Goal: Information Seeking & Learning: Learn about a topic

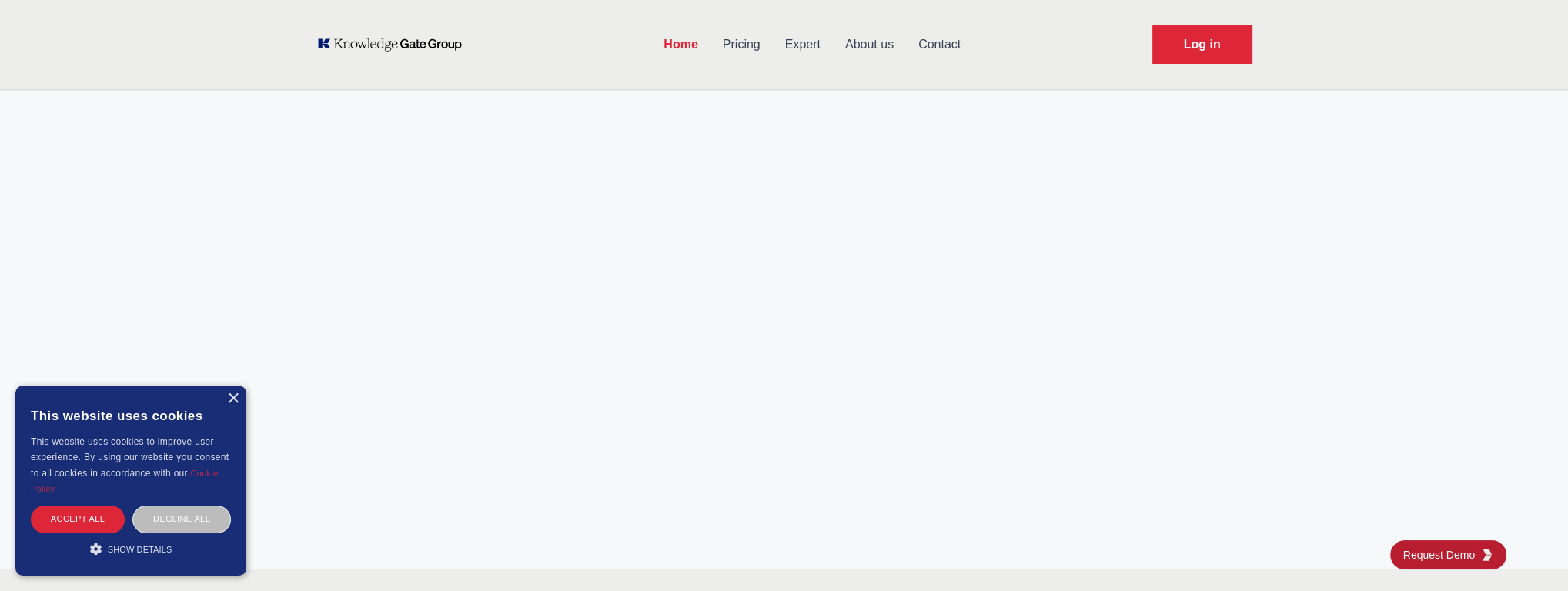
scroll to position [5838, 0]
click at [751, 47] on link "Pricing" at bounding box center [741, 45] width 62 height 40
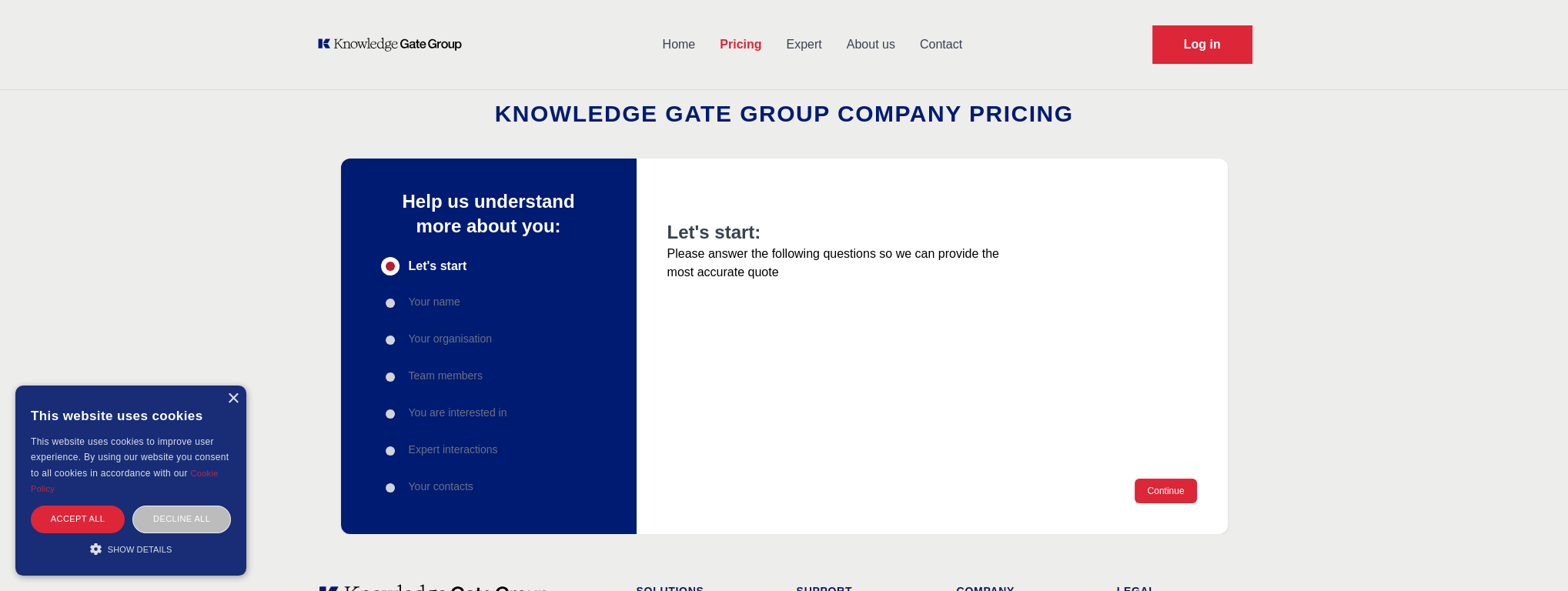
click at [736, 46] on link "Pricing" at bounding box center [740, 45] width 66 height 40
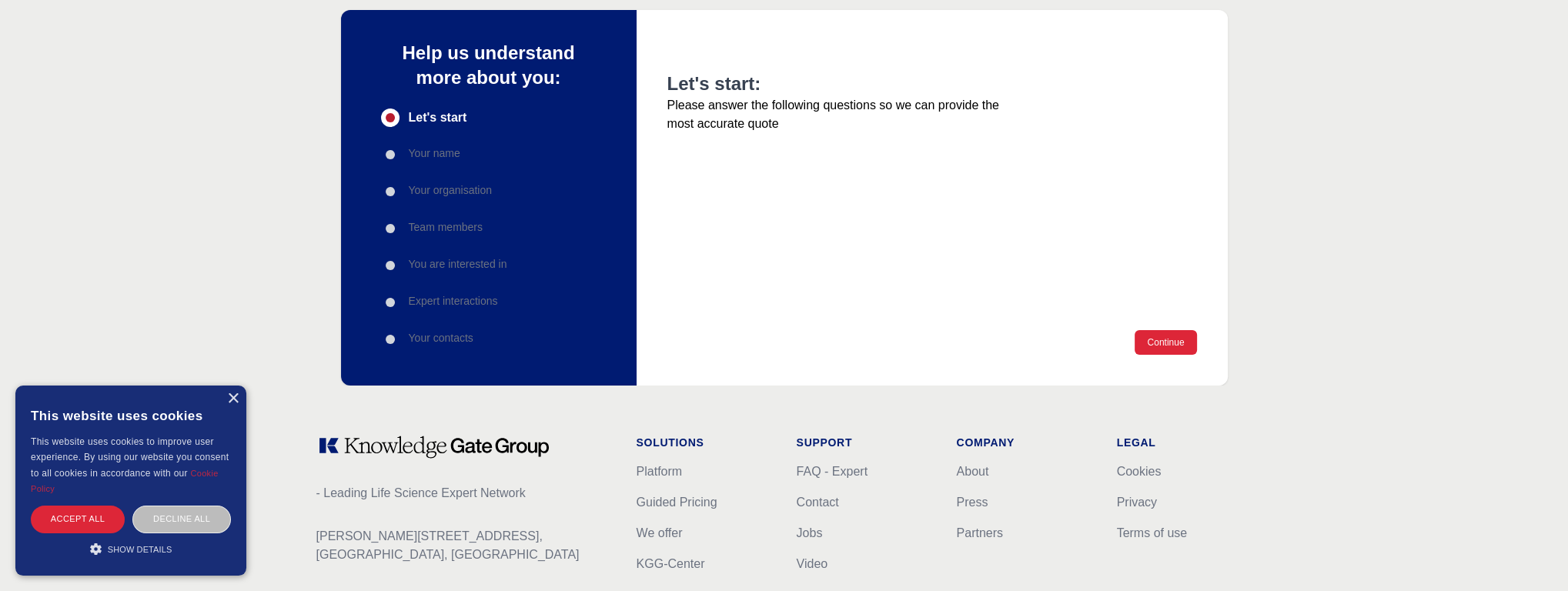
scroll to position [212, 0]
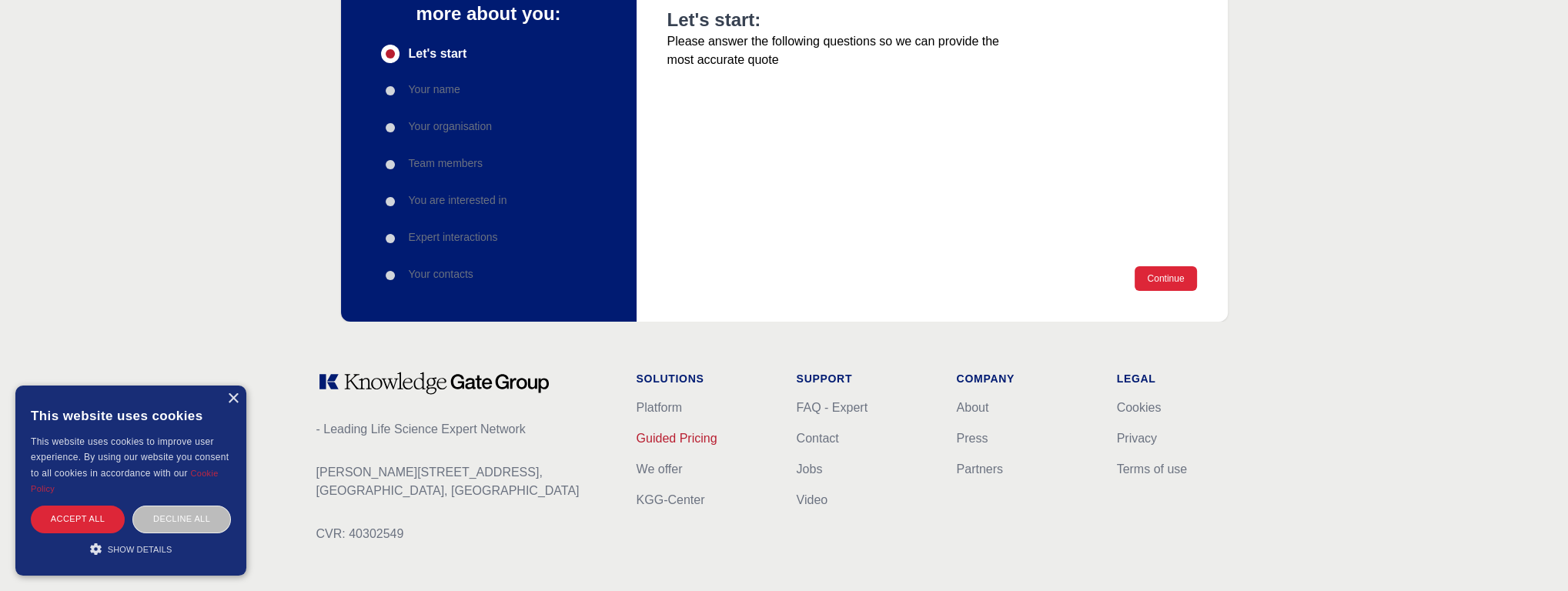
click at [647, 442] on link "Guided Pricing" at bounding box center [677, 438] width 81 height 13
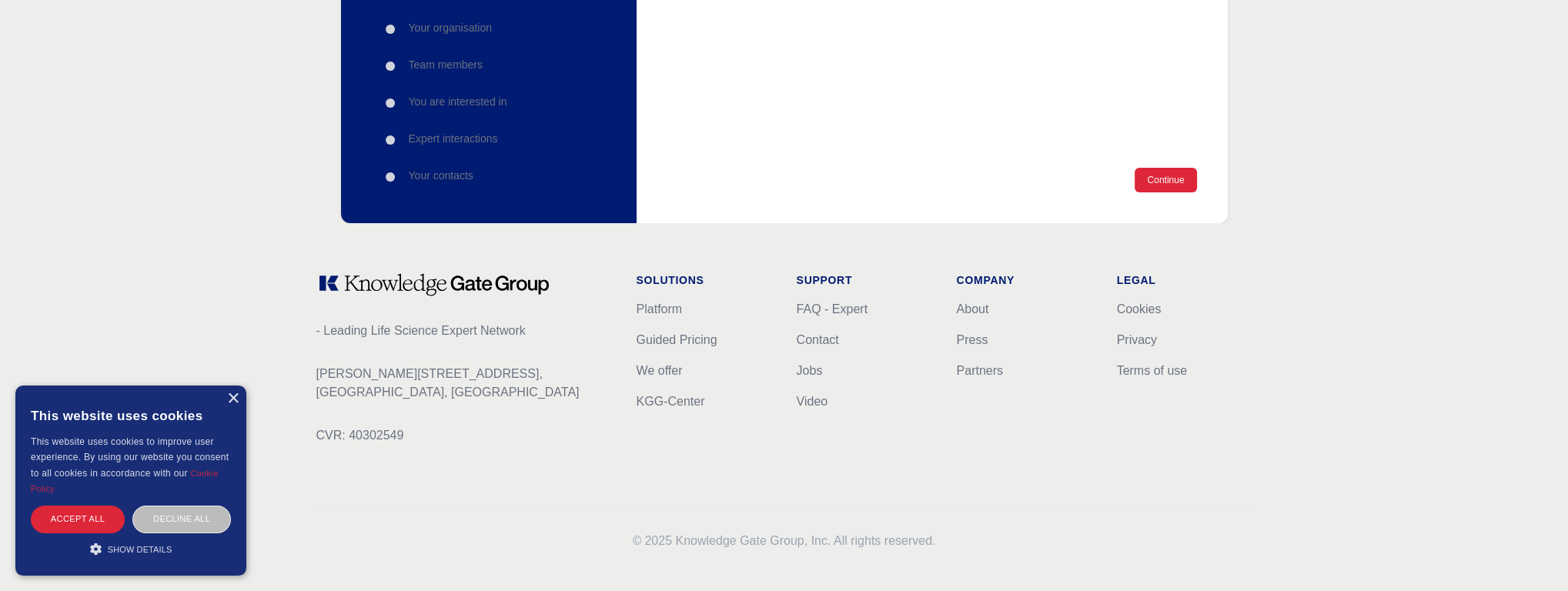
scroll to position [320, 0]
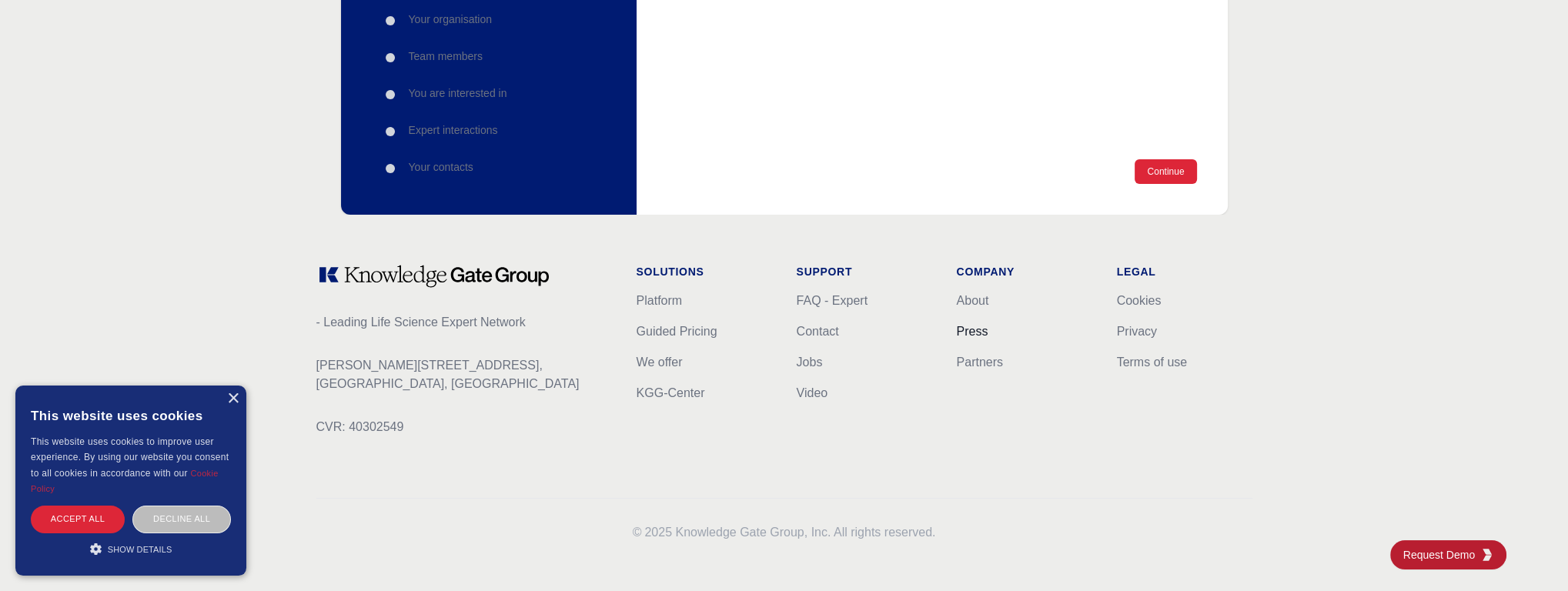
click at [960, 330] on link "Press" at bounding box center [973, 331] width 32 height 13
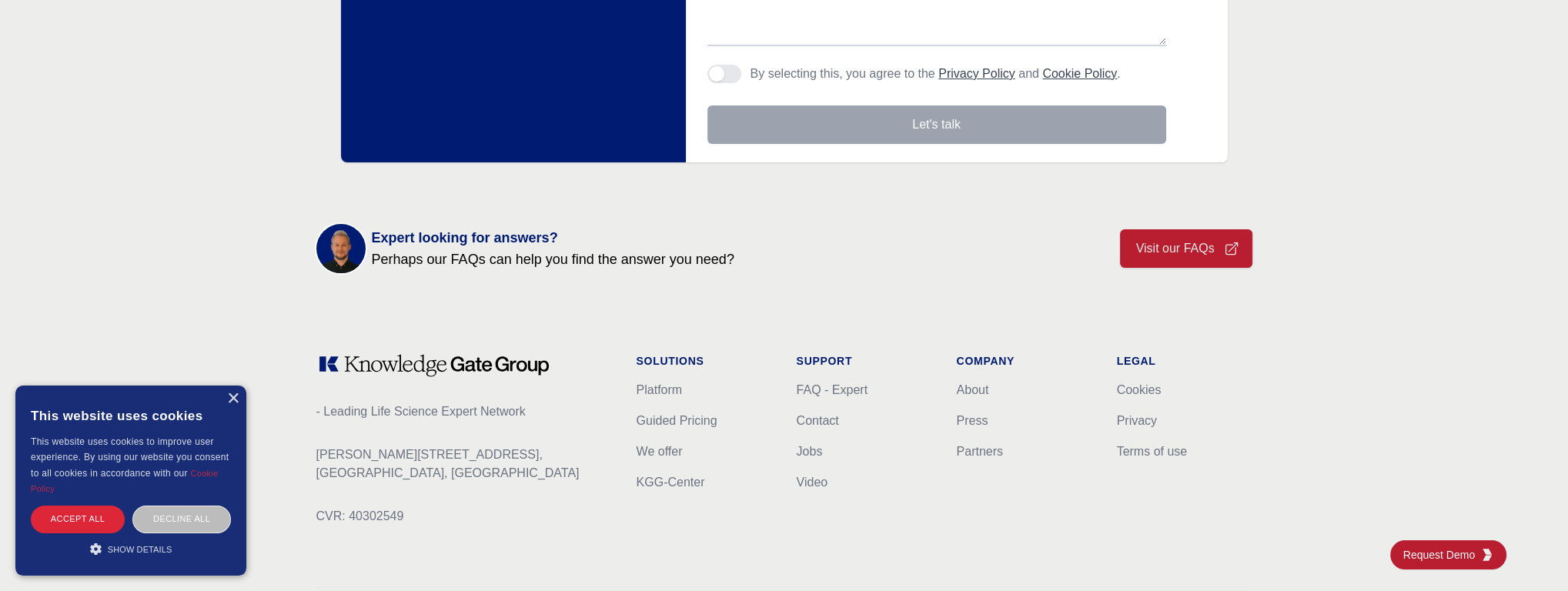
scroll to position [585, 0]
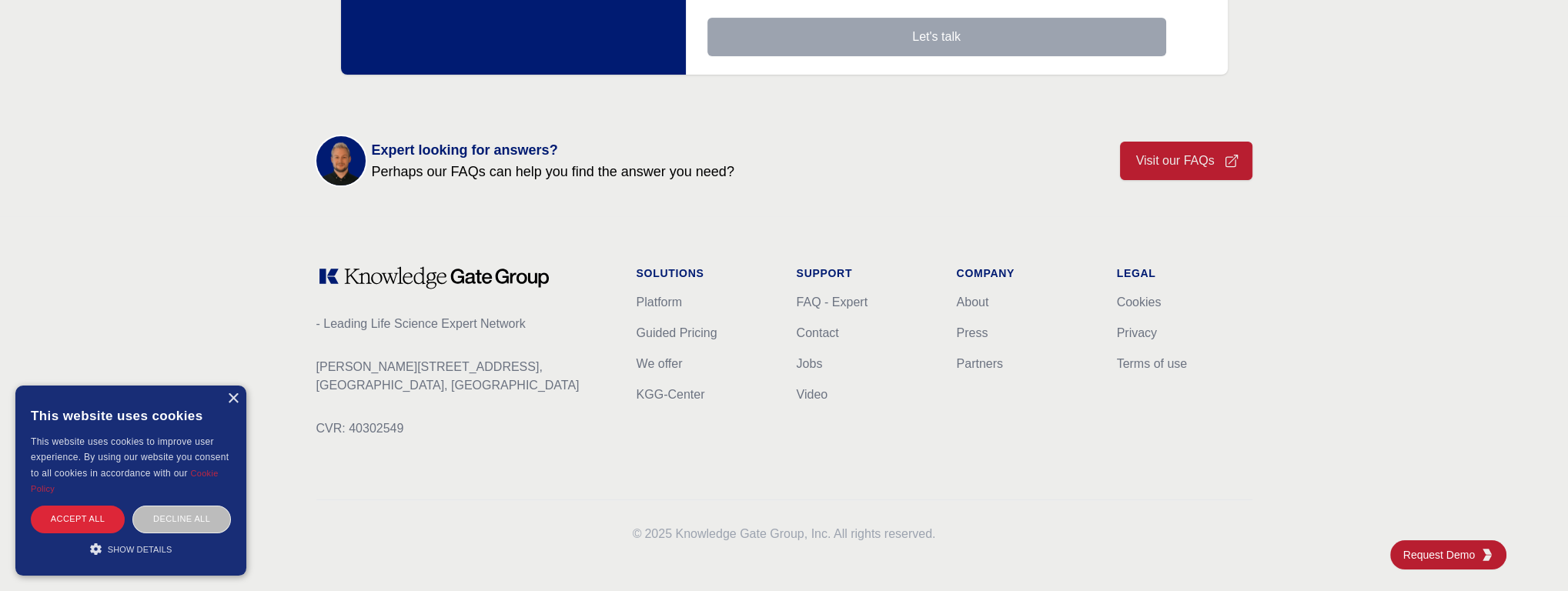
click at [394, 278] on icon at bounding box center [434, 278] width 236 height 25
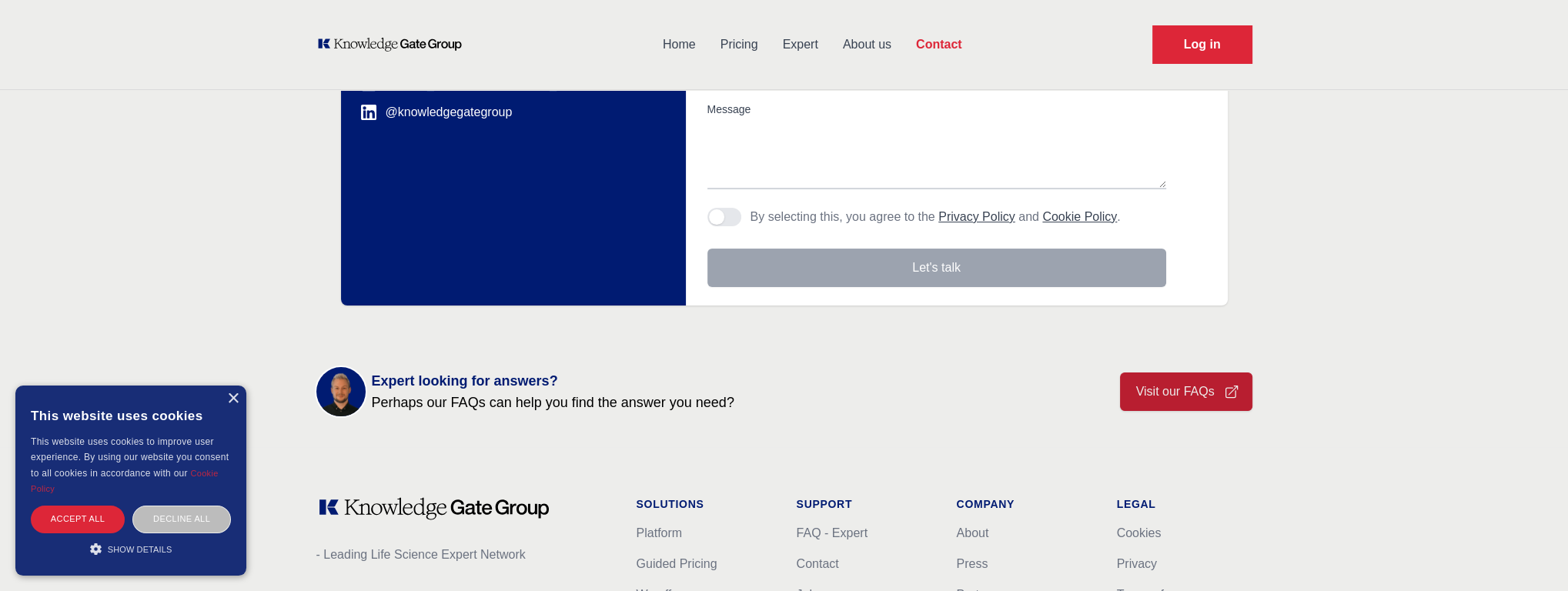
scroll to position [0, 0]
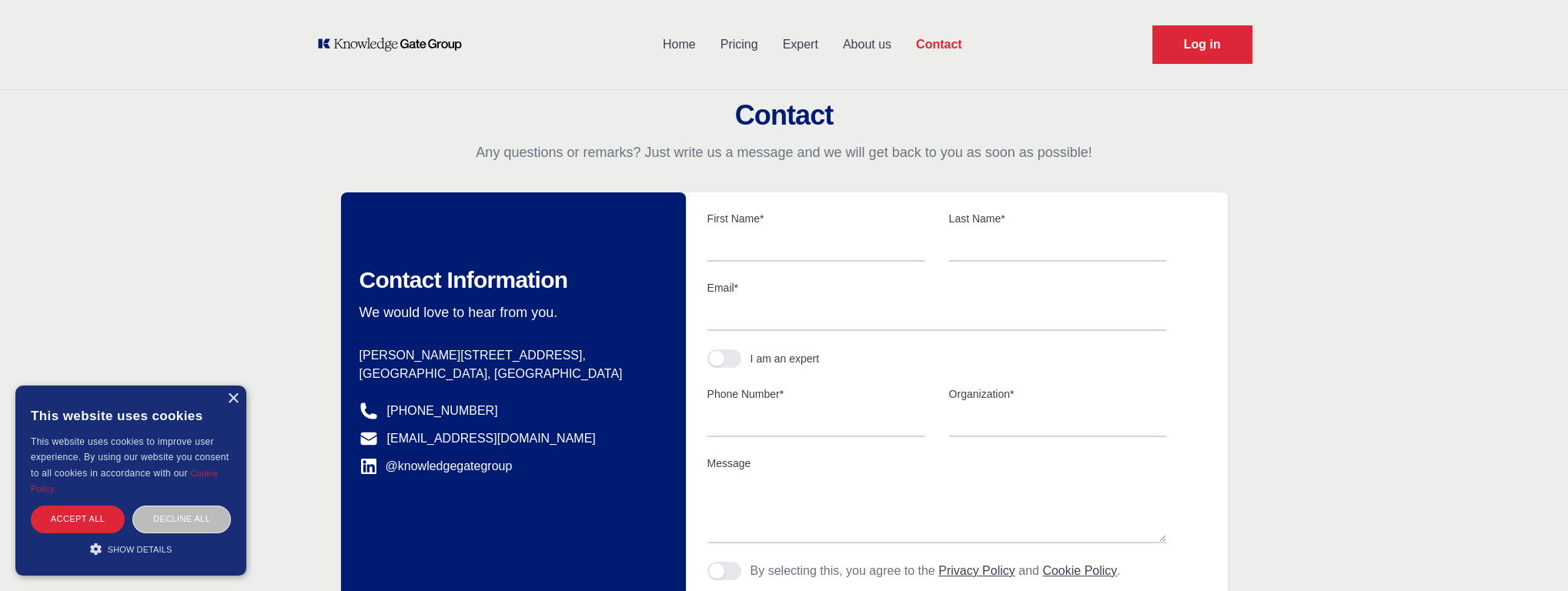
click at [866, 42] on link "About us" at bounding box center [867, 45] width 73 height 40
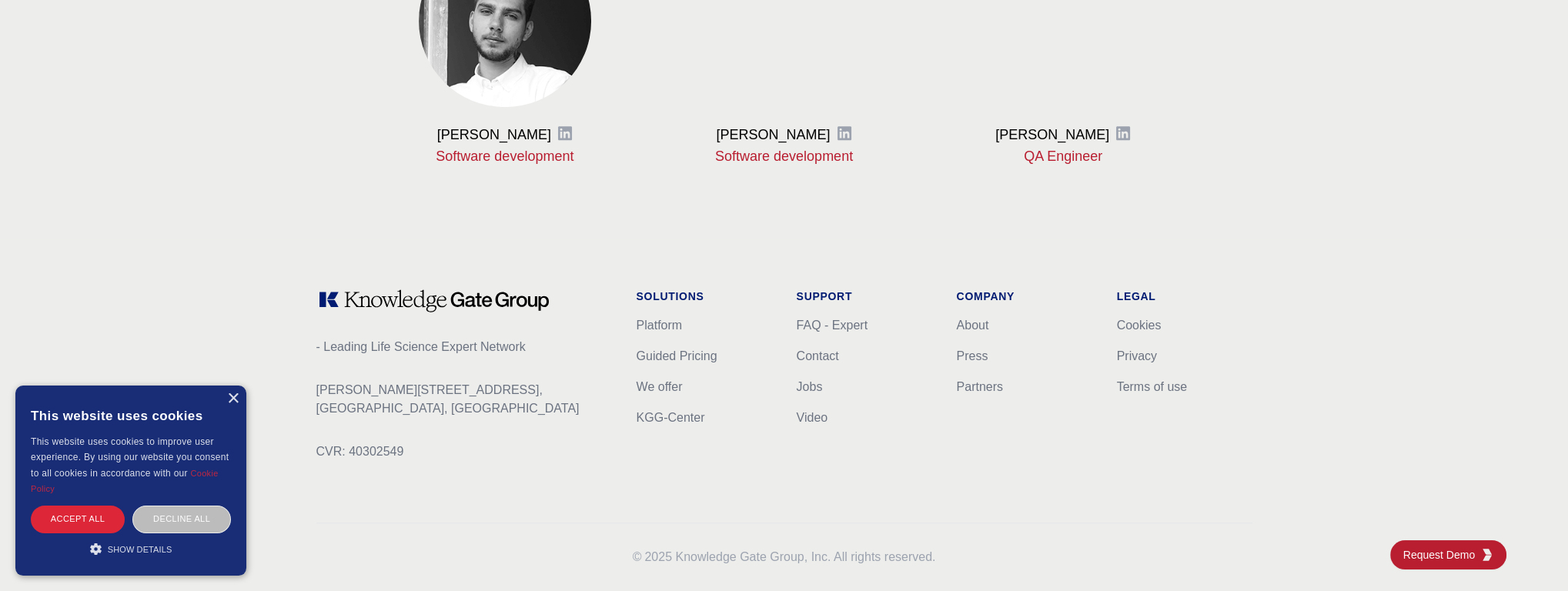
scroll to position [1995, 0]
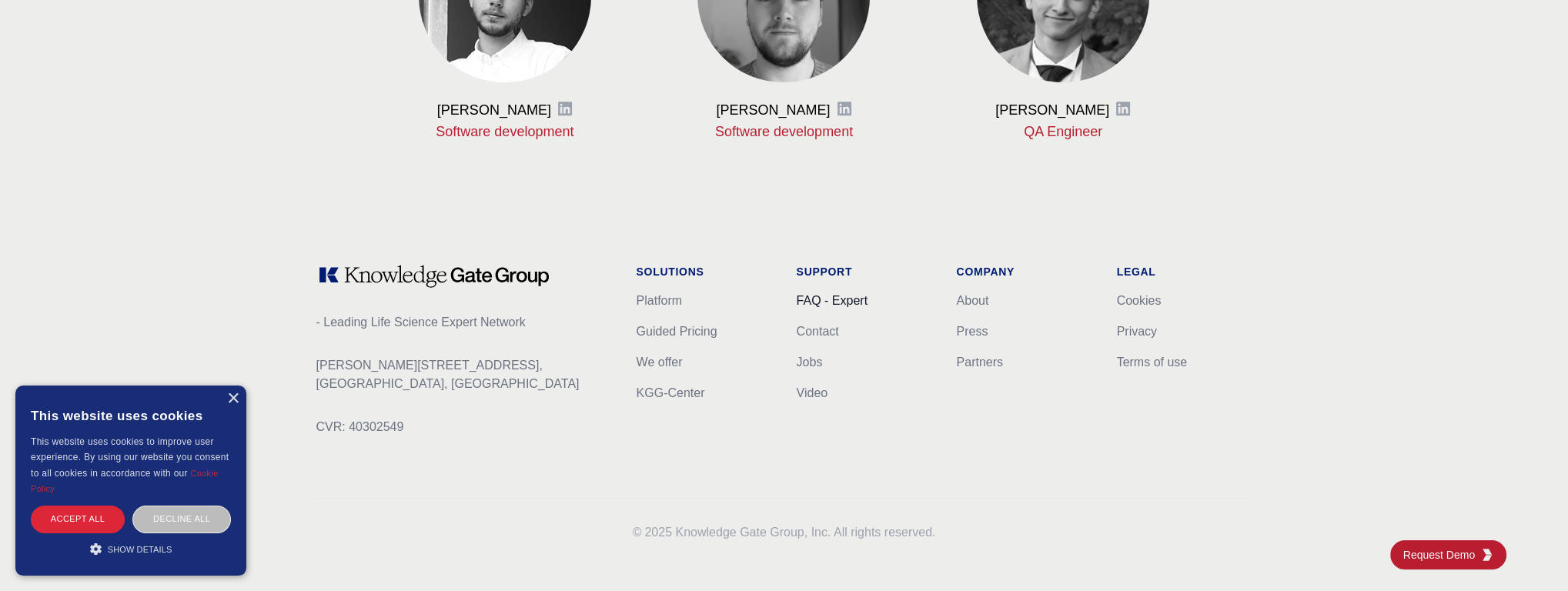
click at [820, 304] on link "FAQ - Expert" at bounding box center [832, 300] width 71 height 13
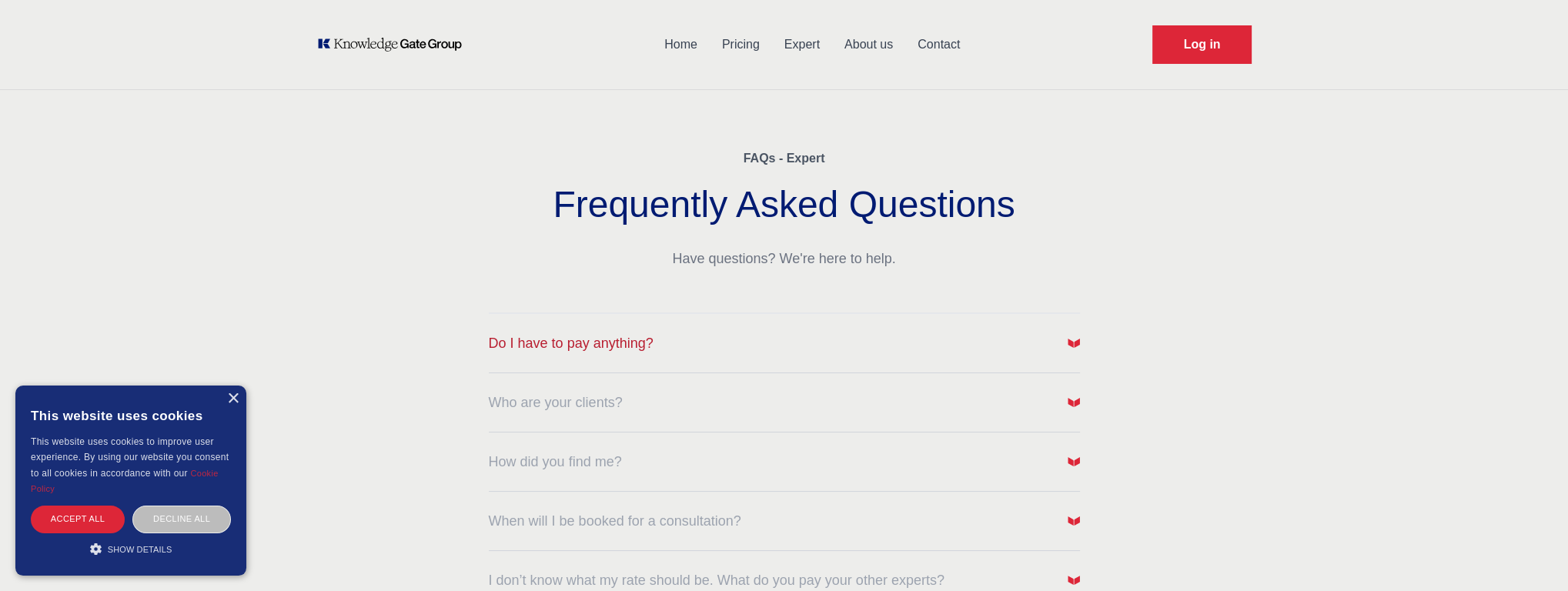
click at [600, 344] on span "Do I have to pay anything?" at bounding box center [571, 344] width 164 height 22
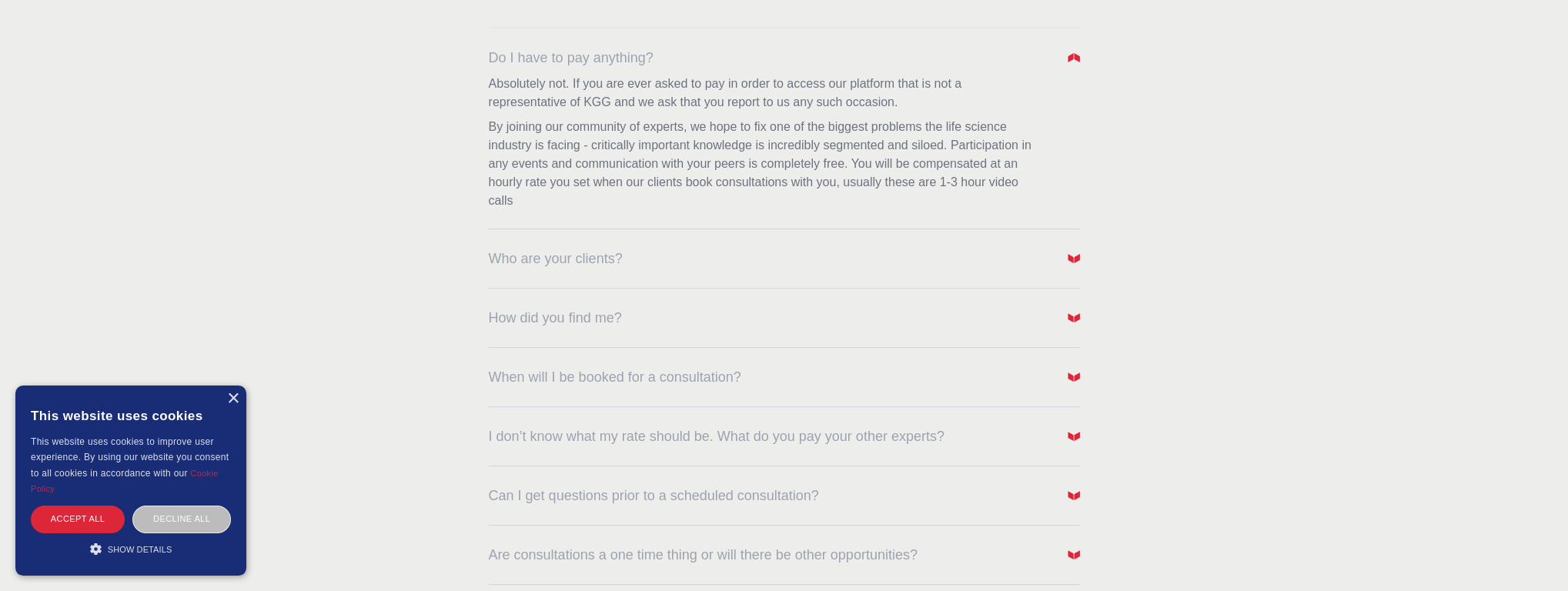
scroll to position [293, 0]
click at [578, 245] on span "Who are your clients?" at bounding box center [555, 251] width 134 height 22
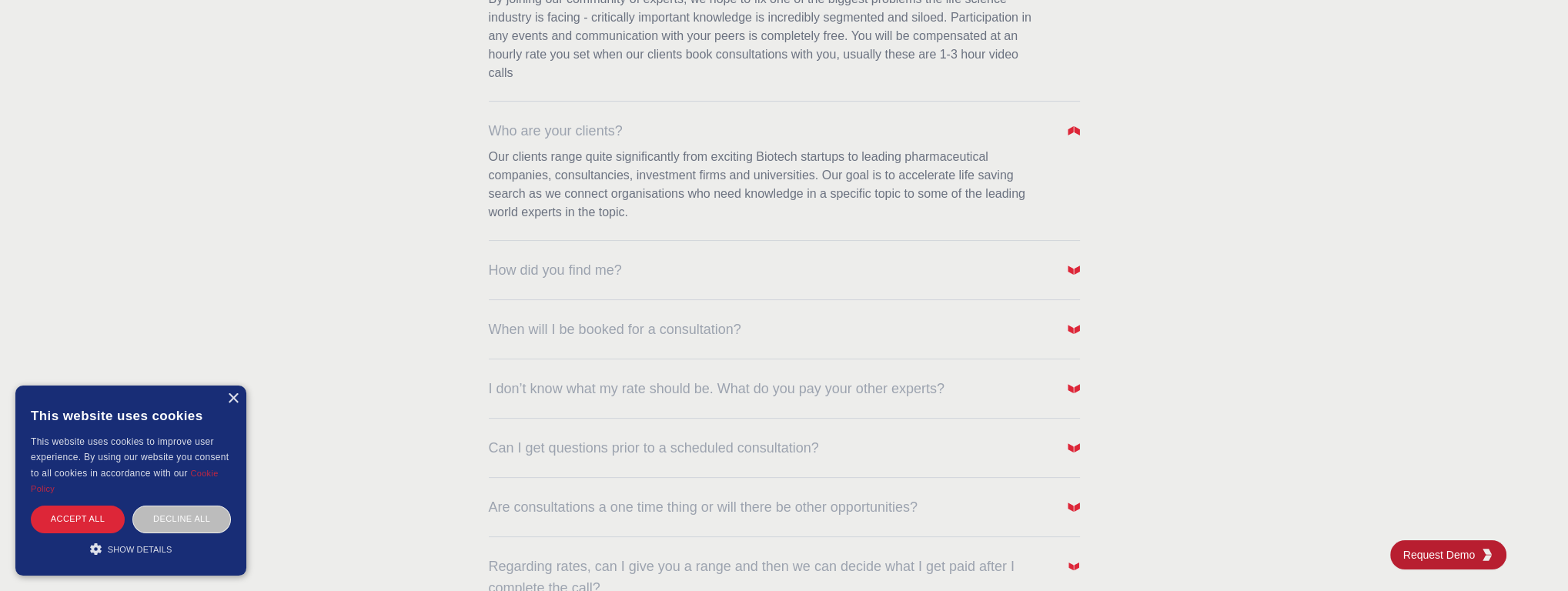
scroll to position [422, 0]
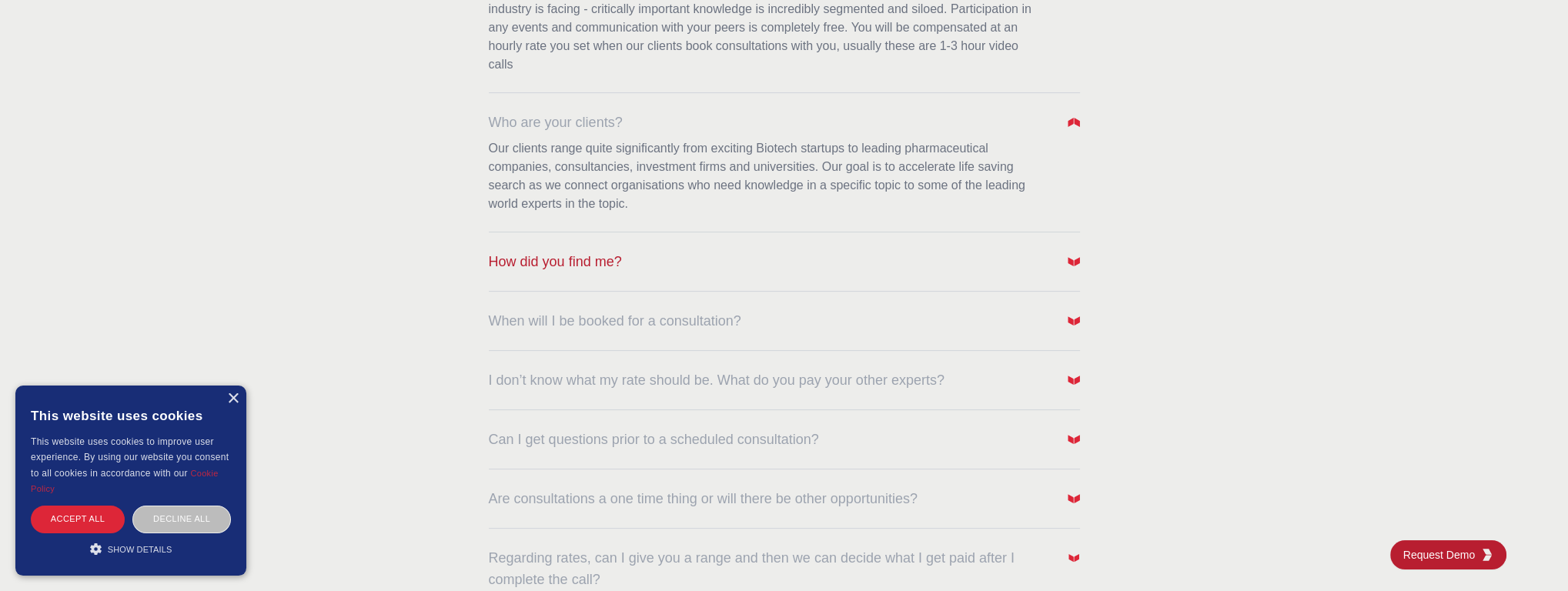
click at [598, 264] on span "How did you find me?" at bounding box center [555, 261] width 133 height 22
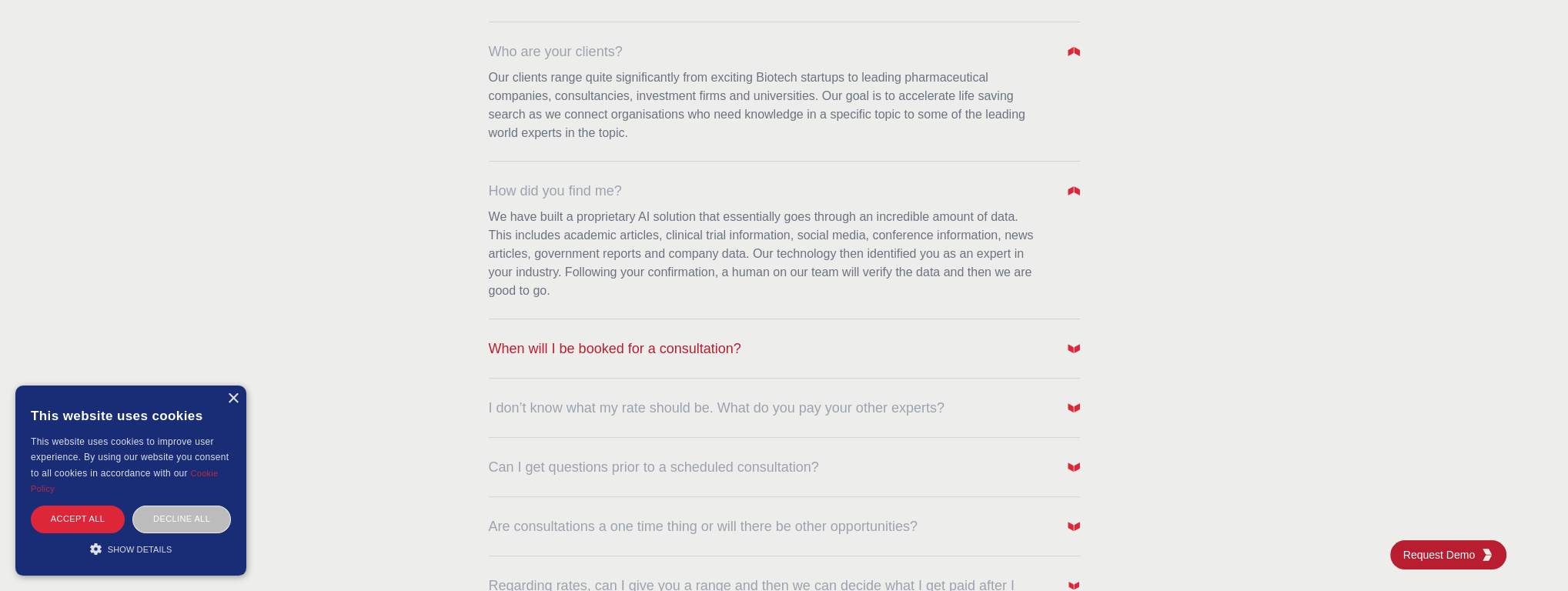
scroll to position [501, 0]
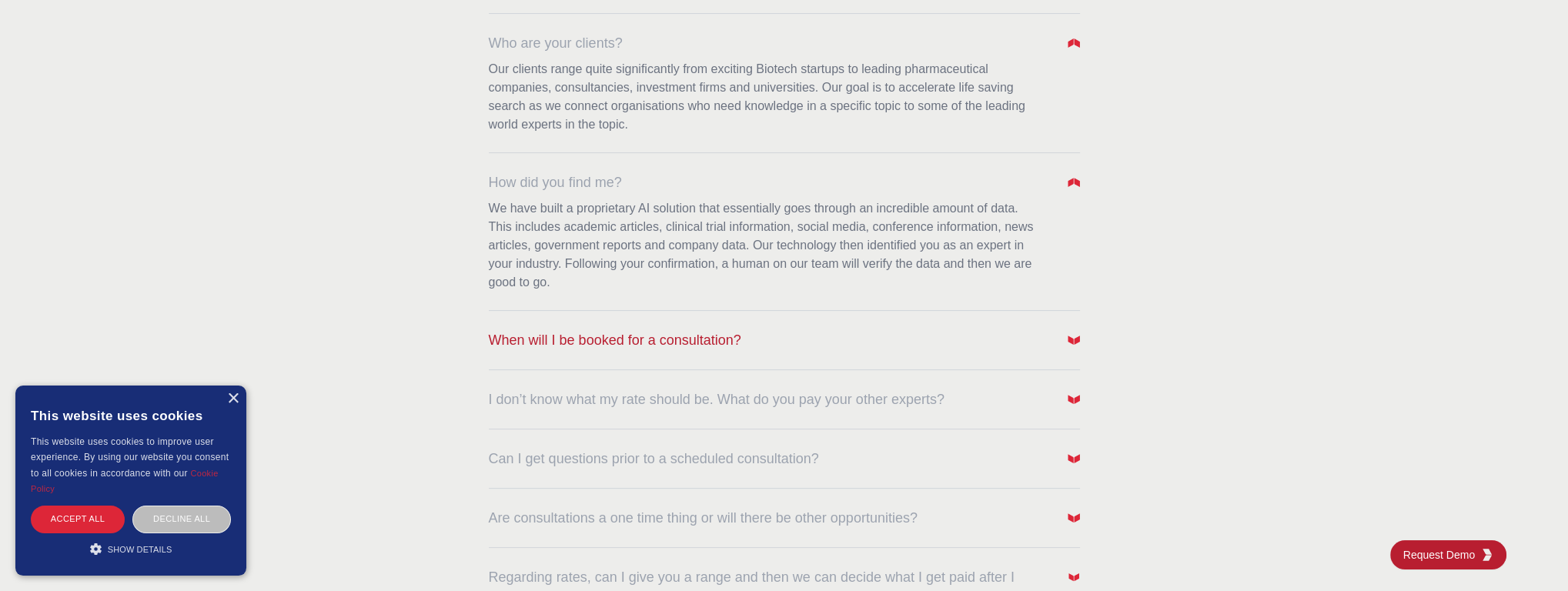
click at [587, 347] on span "When will I be booked for a consultation?" at bounding box center [615, 340] width 252 height 22
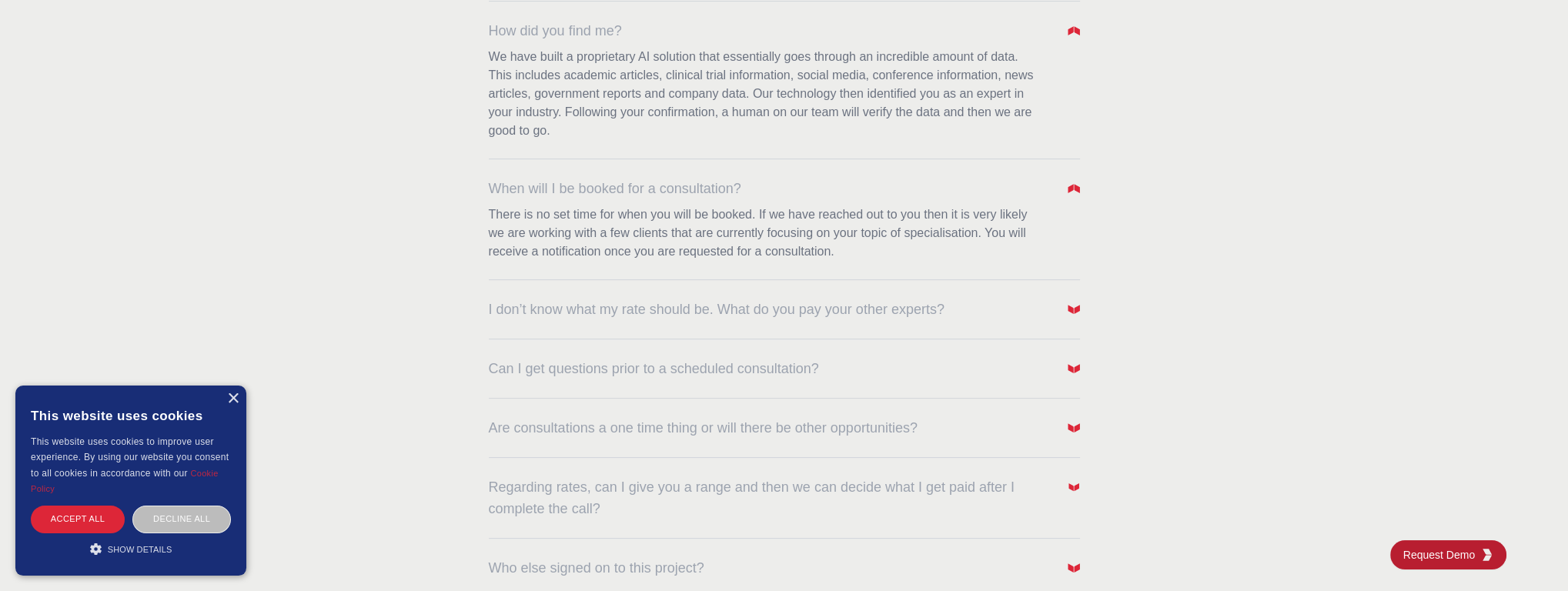
scroll to position [669, 0]
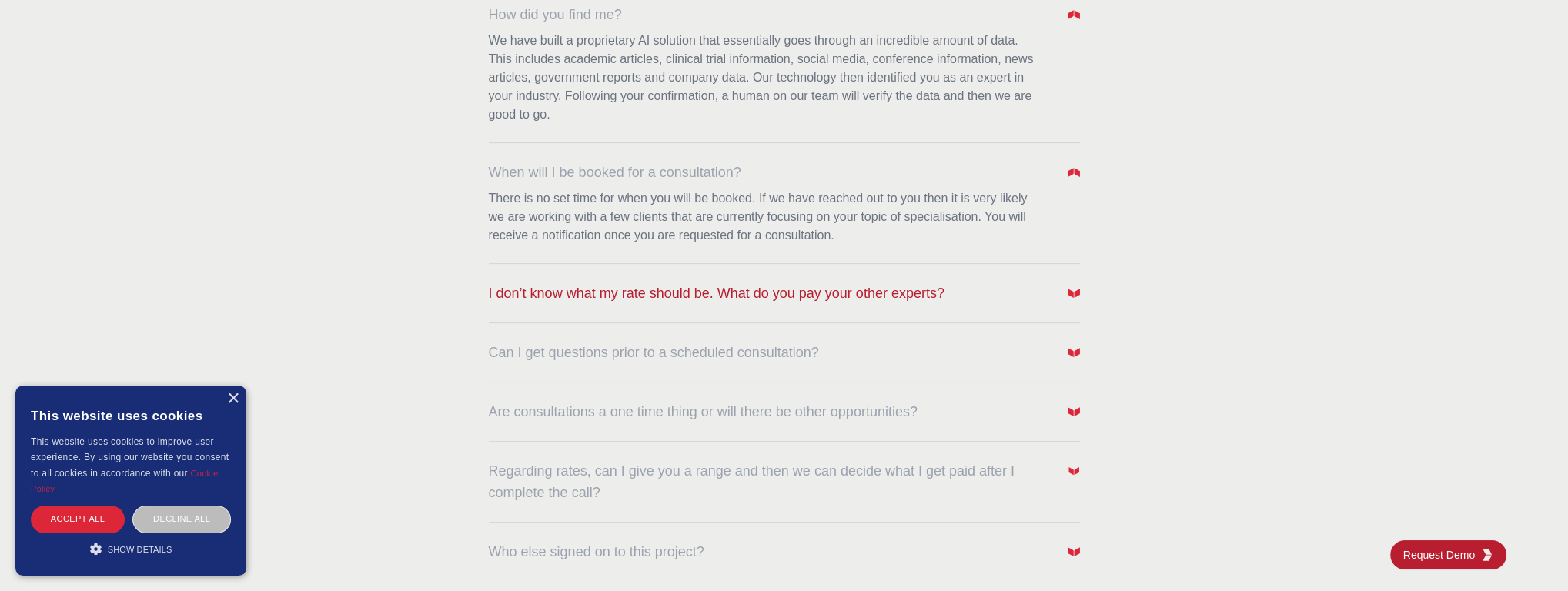
click at [598, 296] on span "I don’t know what my rate should be. What do you pay your other experts?" at bounding box center [716, 293] width 456 height 22
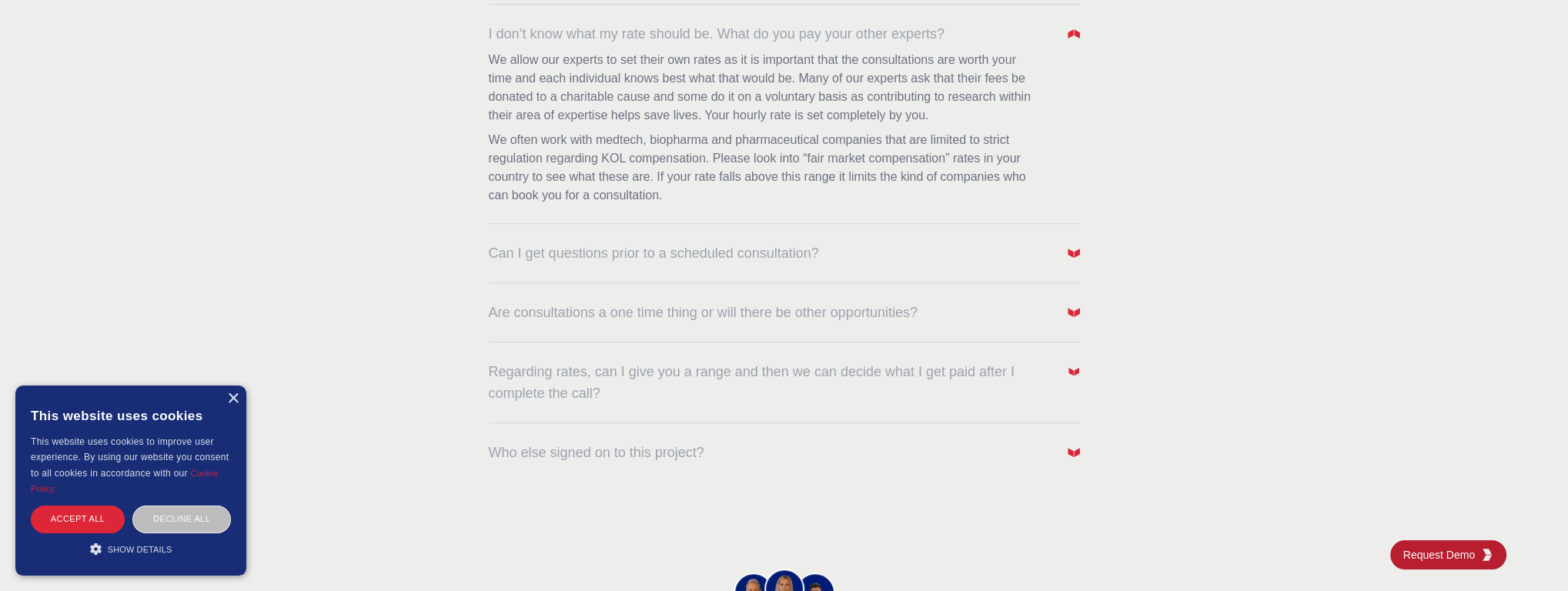
scroll to position [936, 0]
click at [614, 241] on span "Can I get questions prior to a scheduled consultation?" at bounding box center [654, 246] width 330 height 22
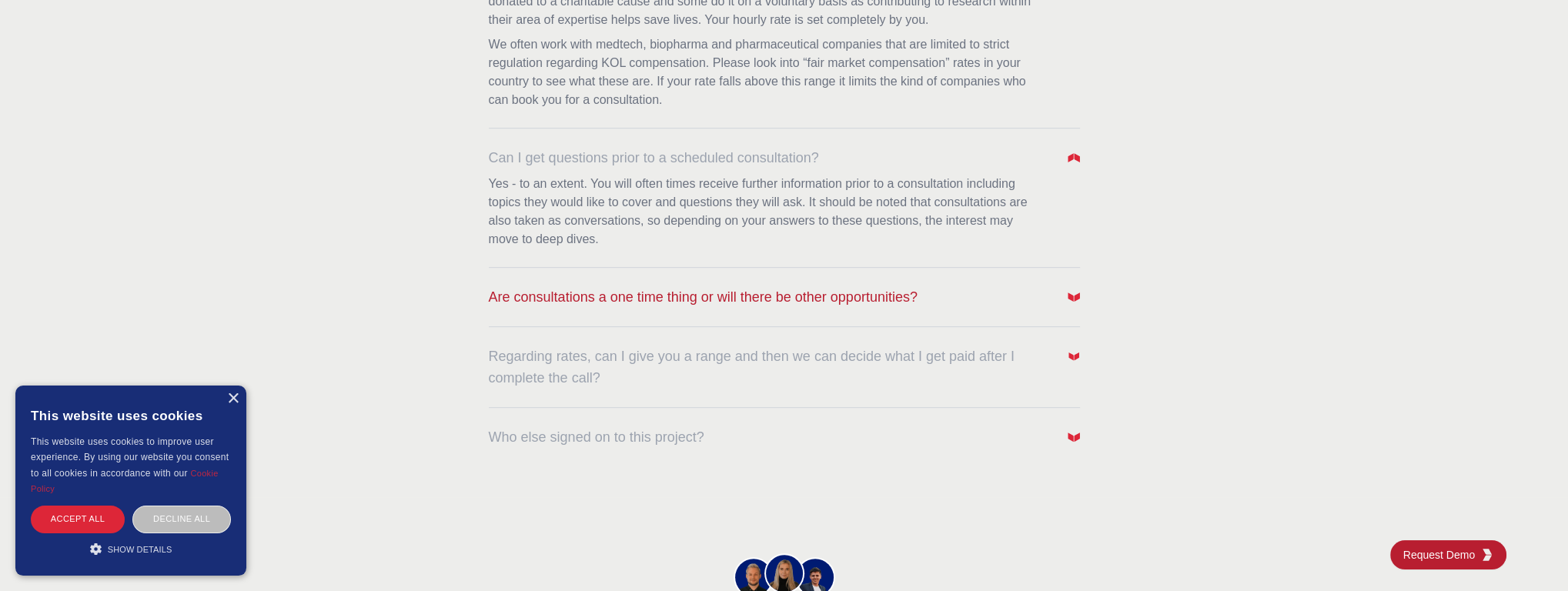
scroll to position [1040, 0]
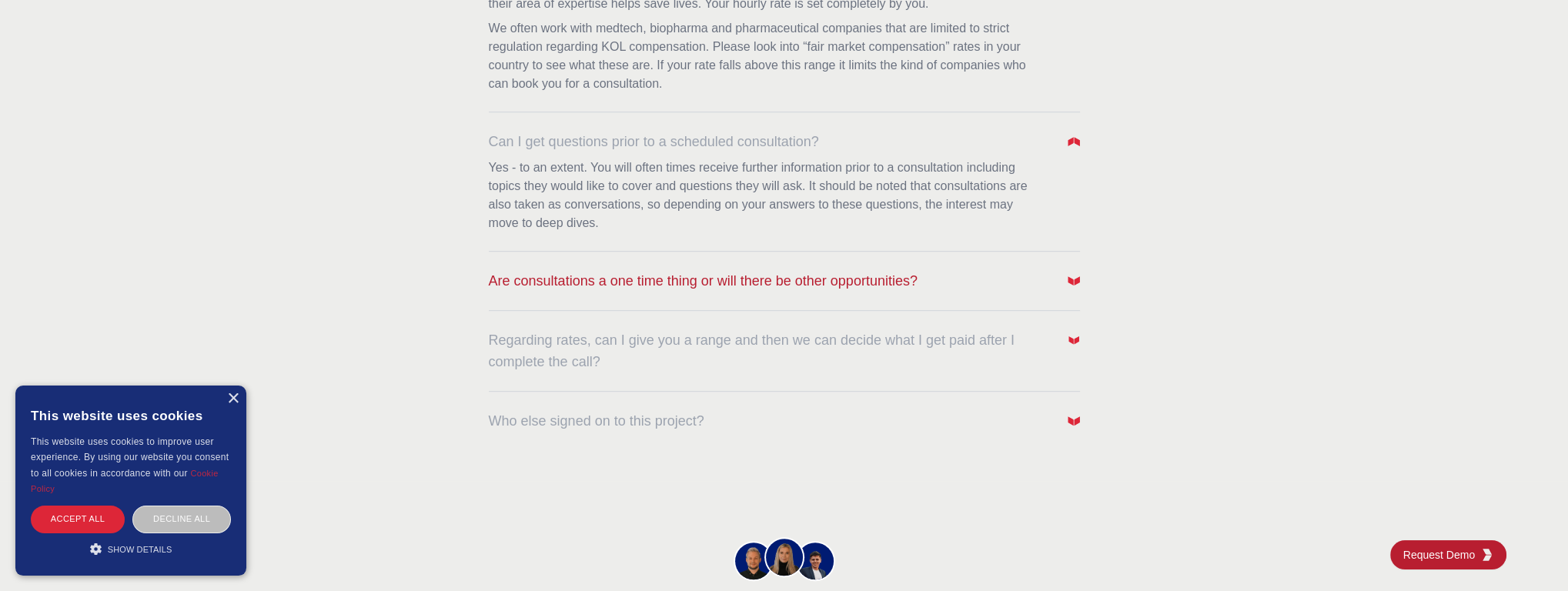
click at [779, 286] on span "Are consultations a one time thing or will there be other opportunities?" at bounding box center [703, 281] width 429 height 22
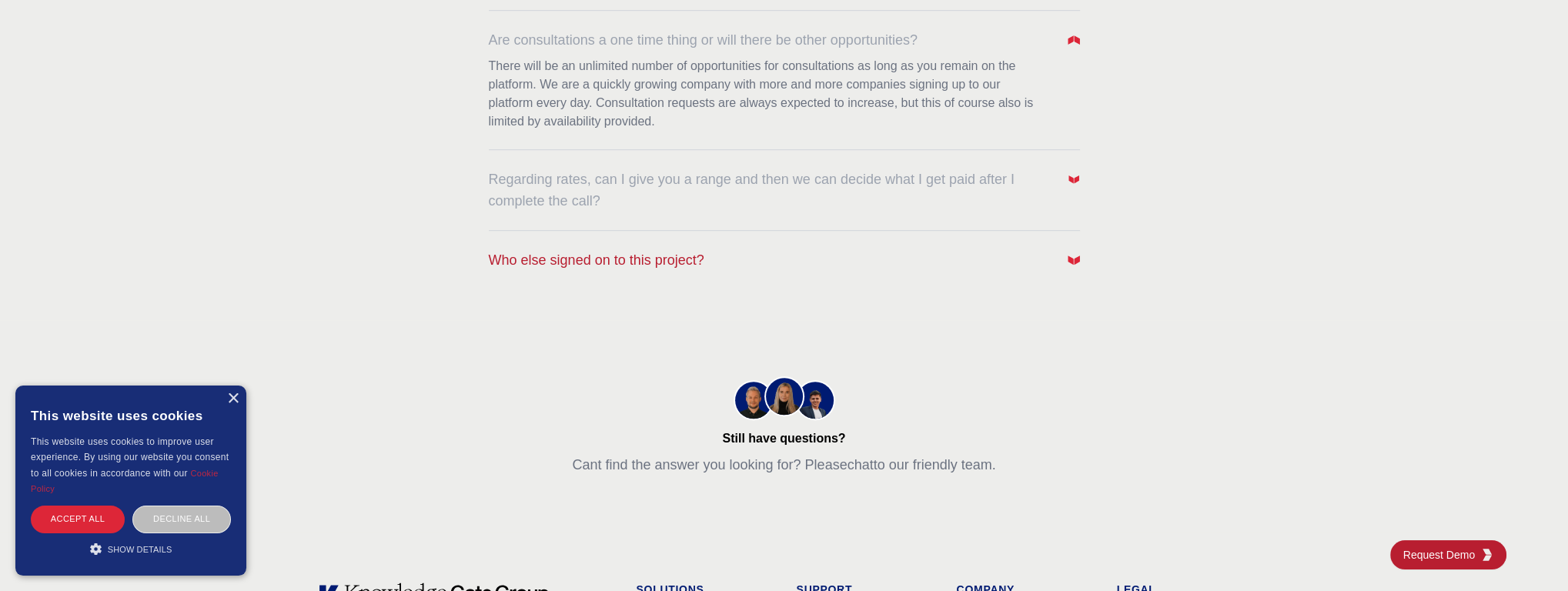
scroll to position [1288, 0]
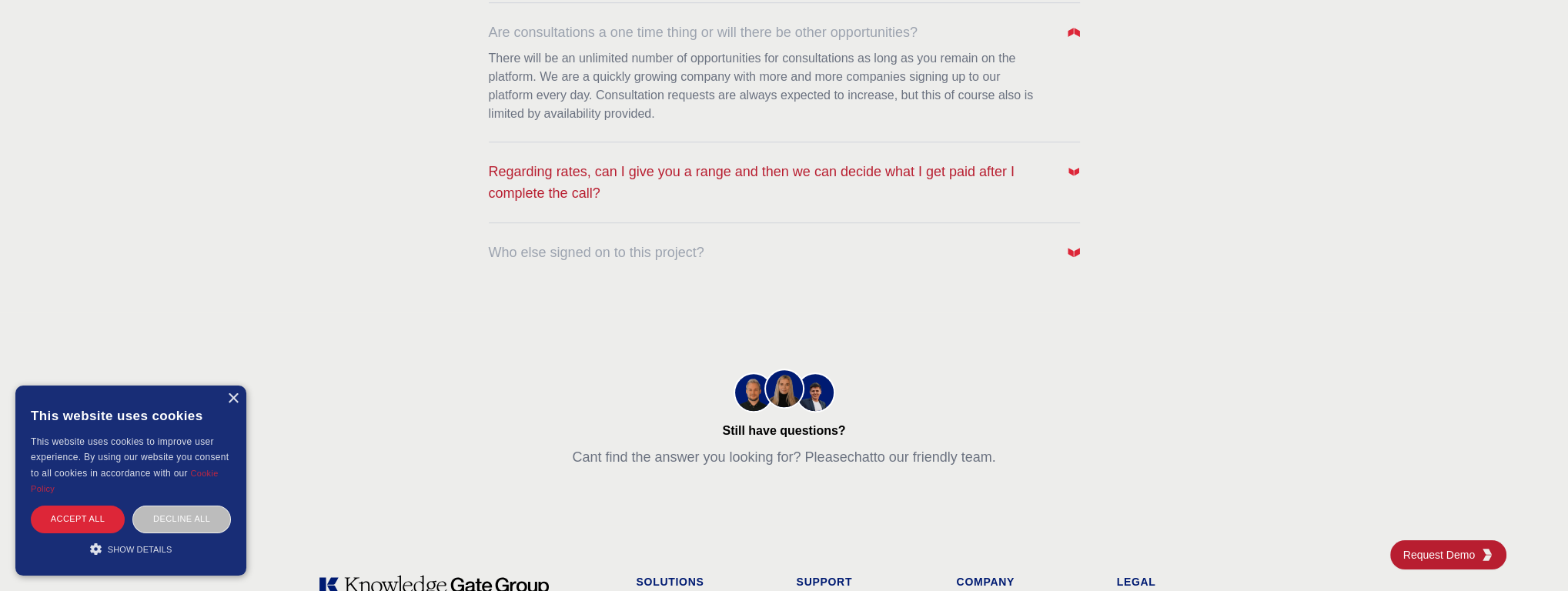
click at [774, 178] on span "Regarding rates, can I give you a range and then we can decide what I get paid …" at bounding box center [769, 183] width 562 height 43
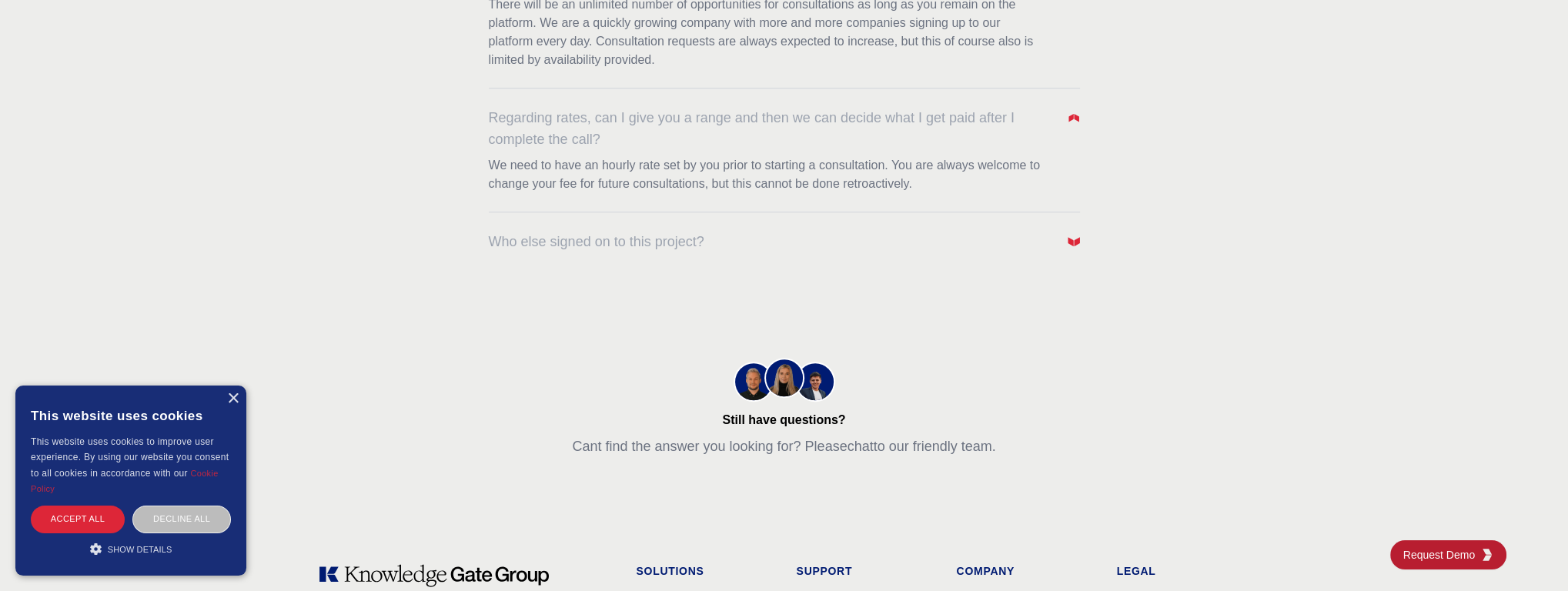
scroll to position [1351, 0]
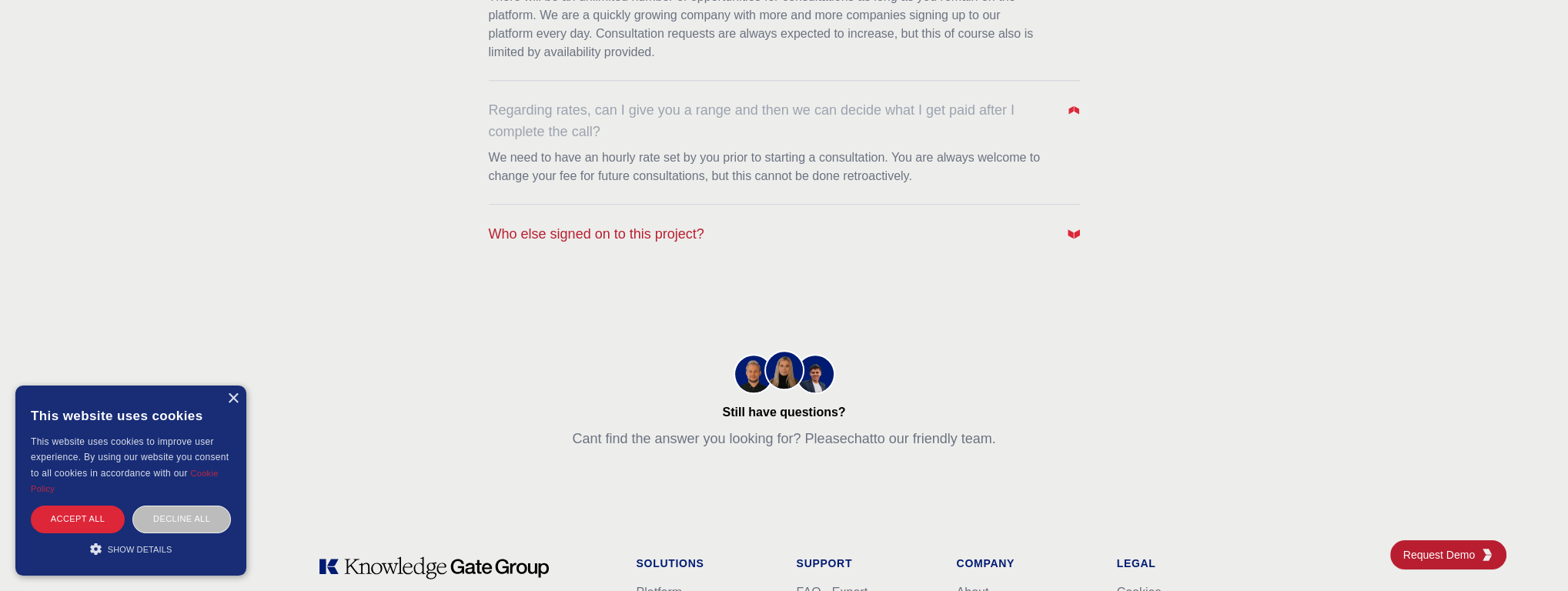
click at [627, 240] on span "Who else signed on to this project?" at bounding box center [597, 234] width 216 height 22
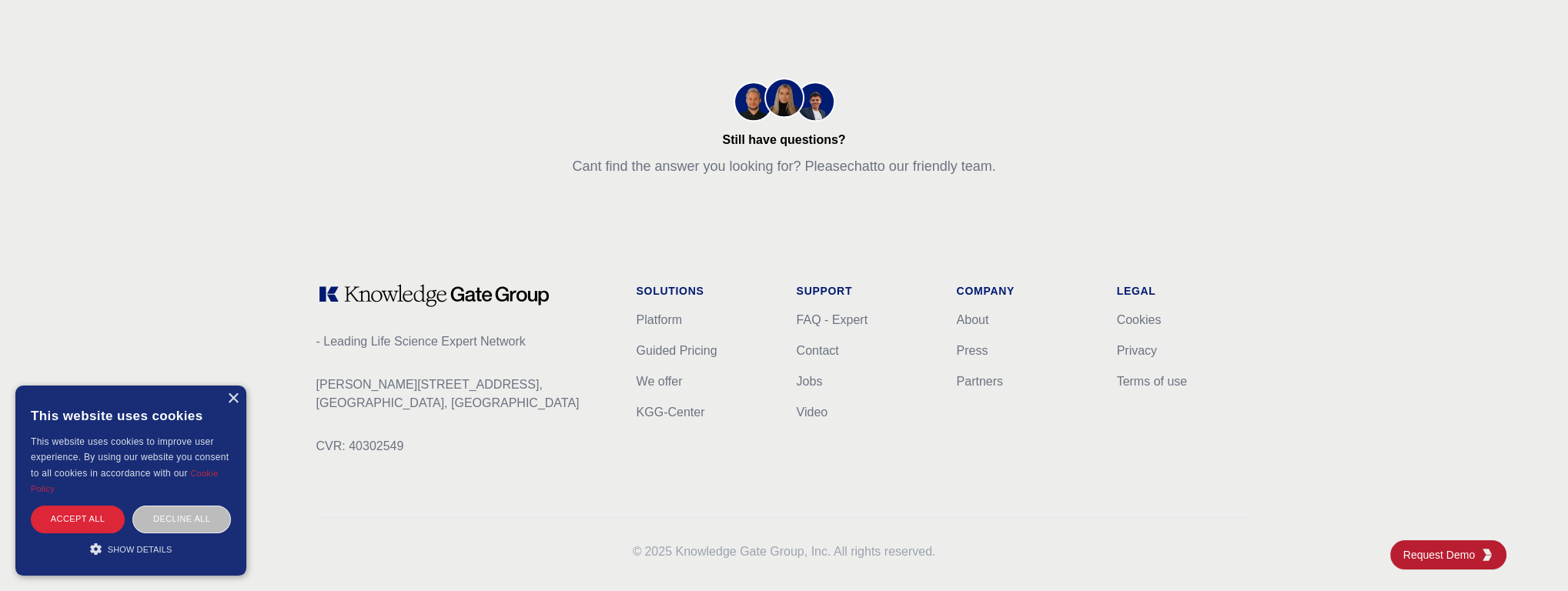
scroll to position [1702, 0]
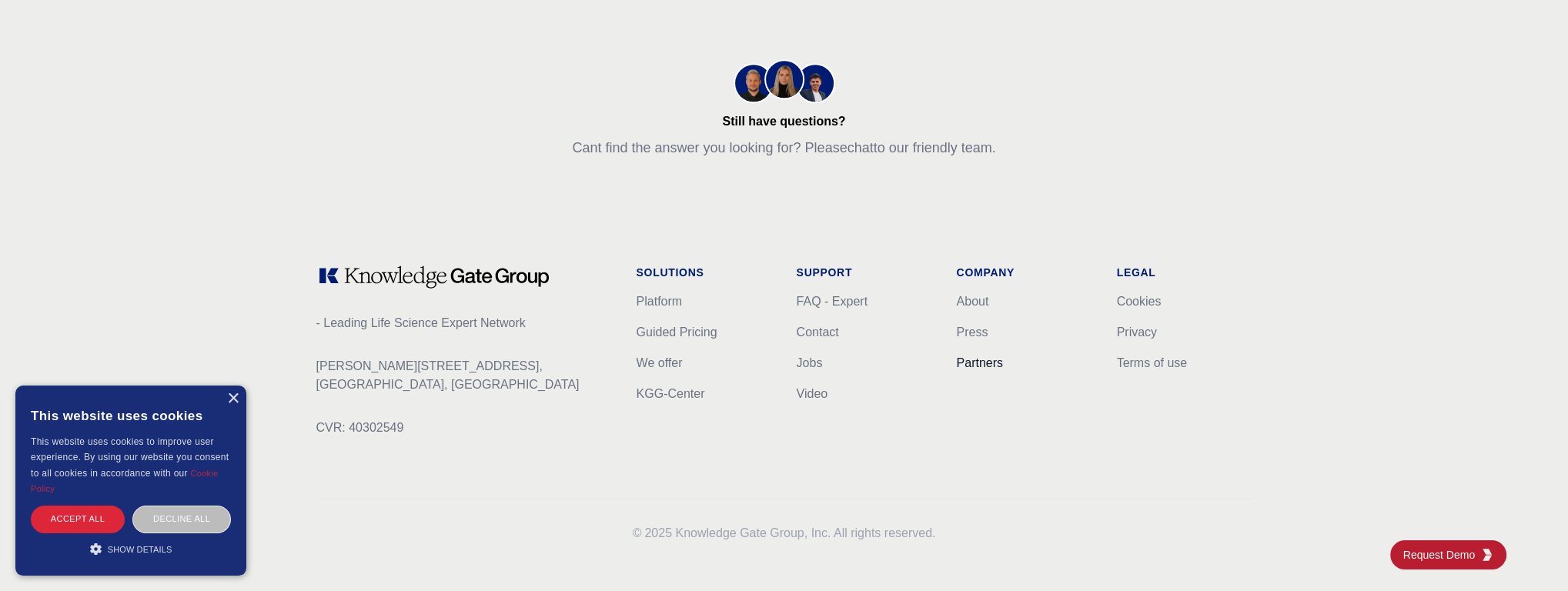
click at [988, 364] on link "Partners" at bounding box center [980, 363] width 46 height 13
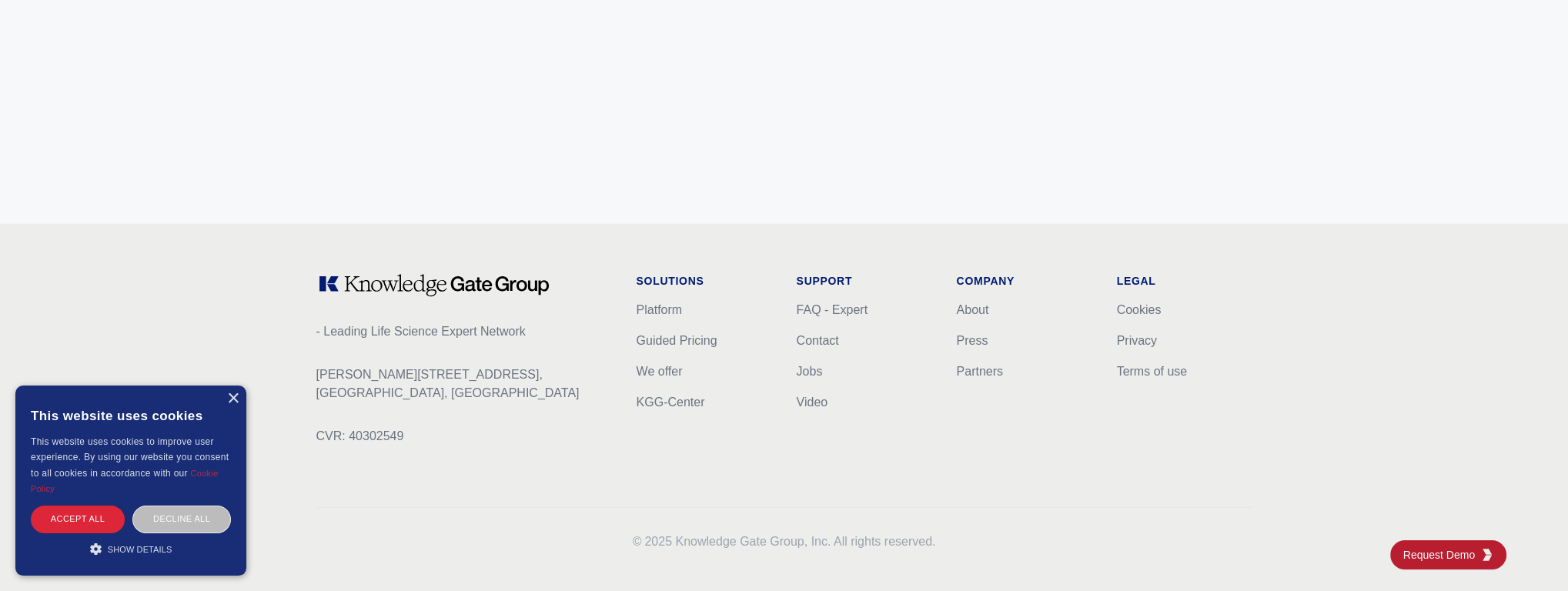
scroll to position [6200, 0]
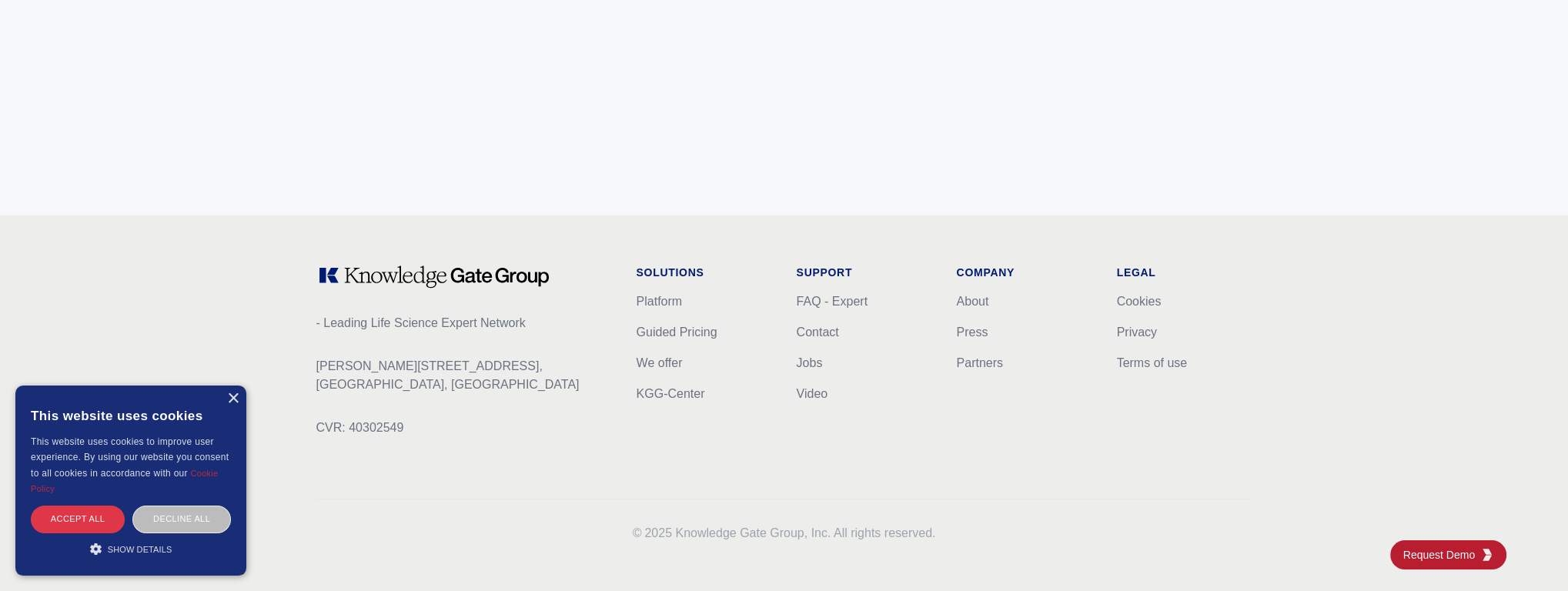
click at [92, 510] on div "Accept all" at bounding box center [77, 519] width 94 height 27
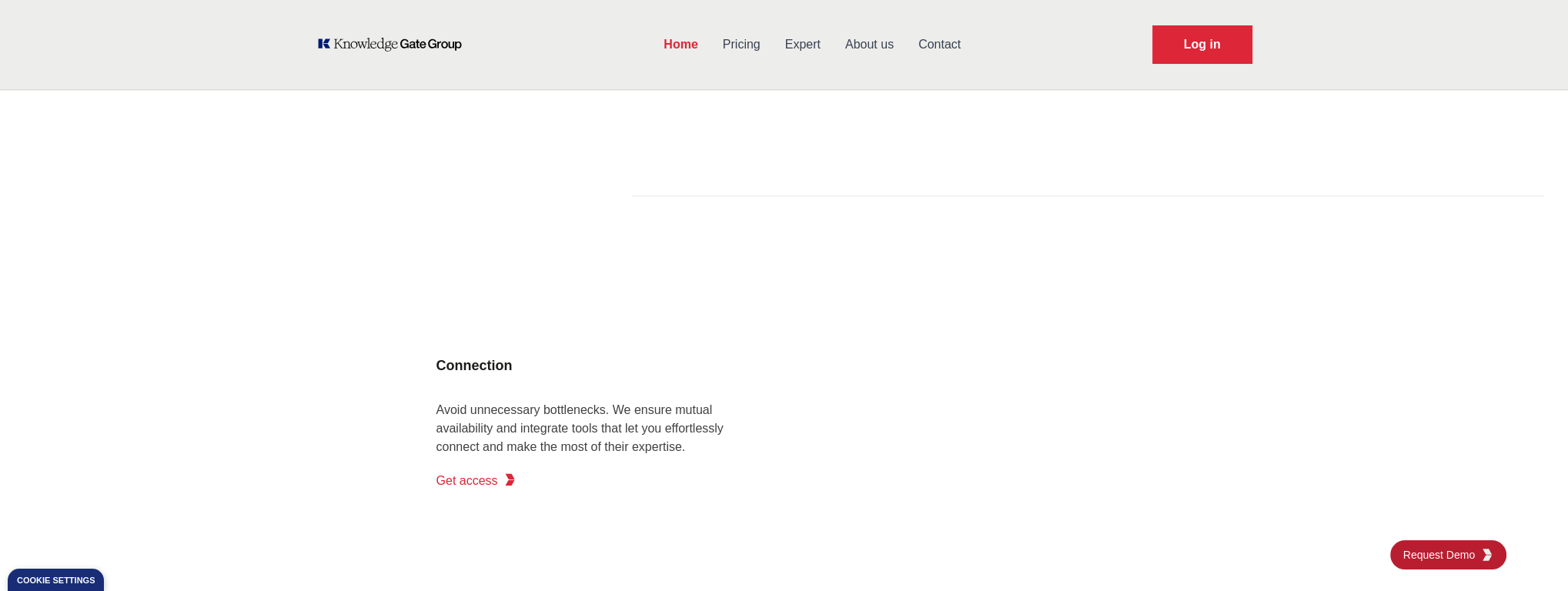
scroll to position [0, 0]
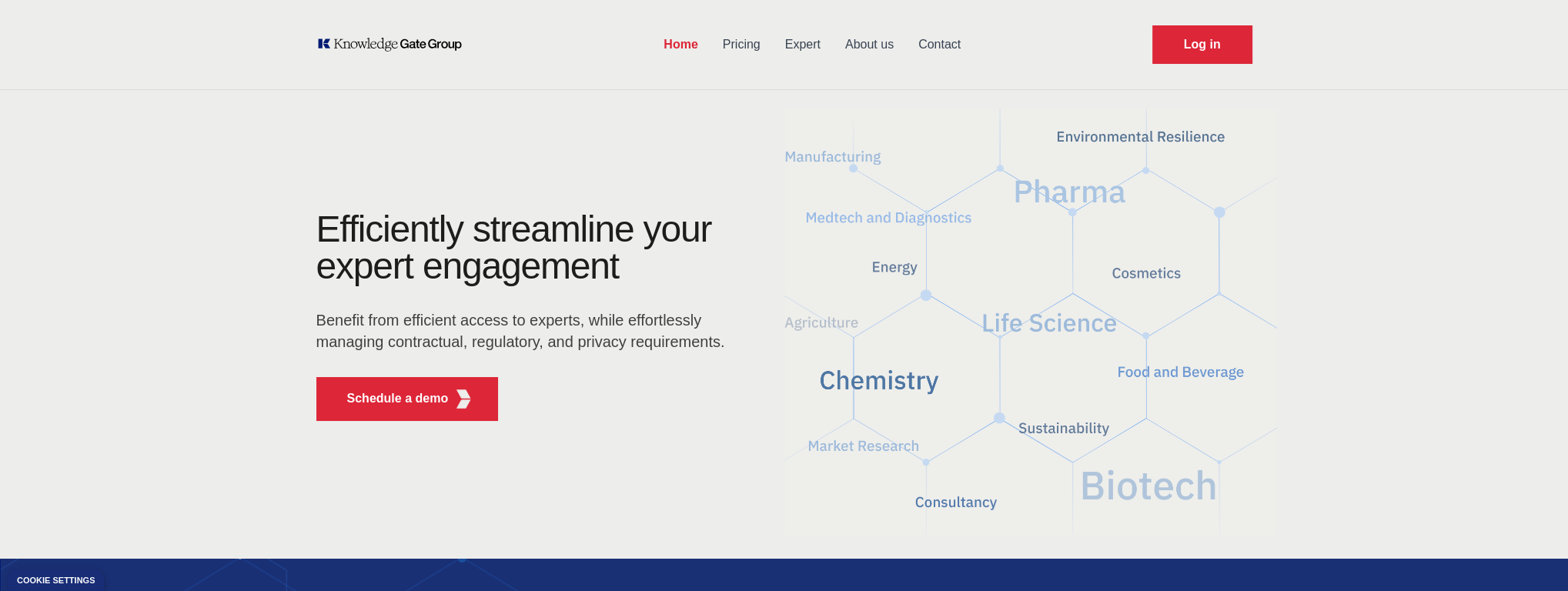
click at [867, 44] on link "About us" at bounding box center [869, 45] width 73 height 40
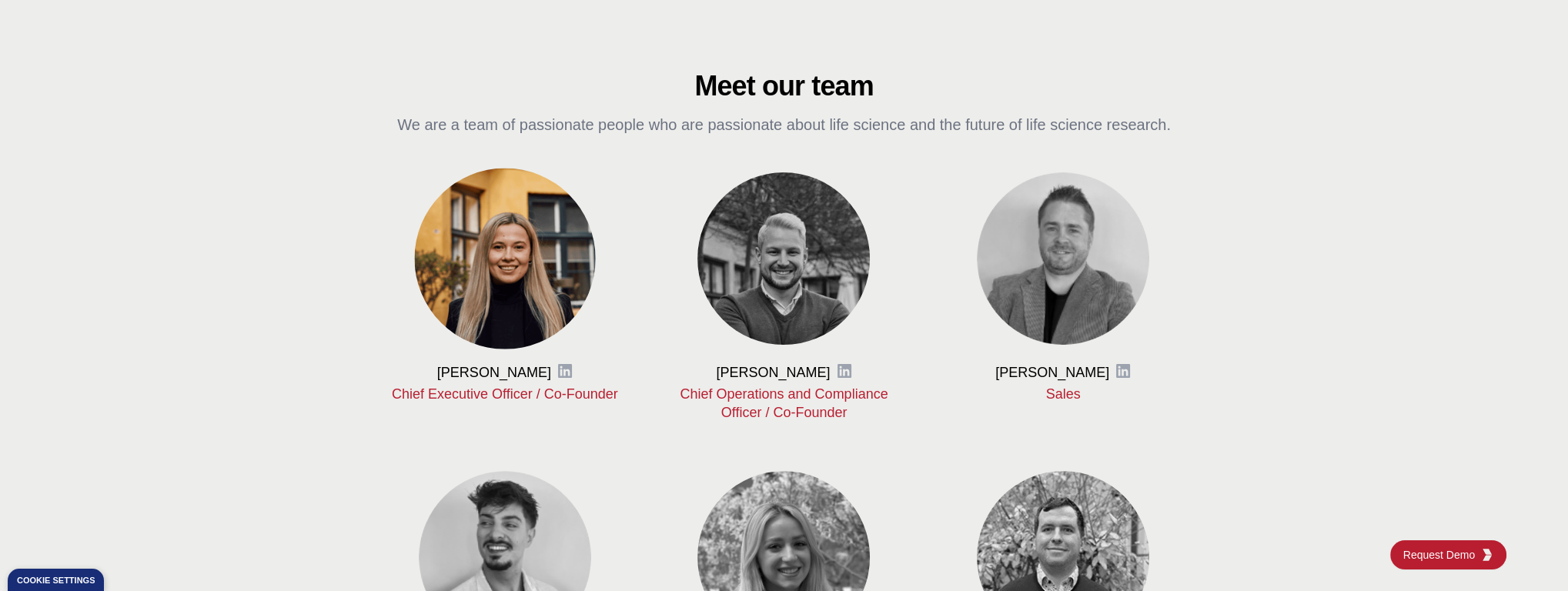
scroll to position [600, 0]
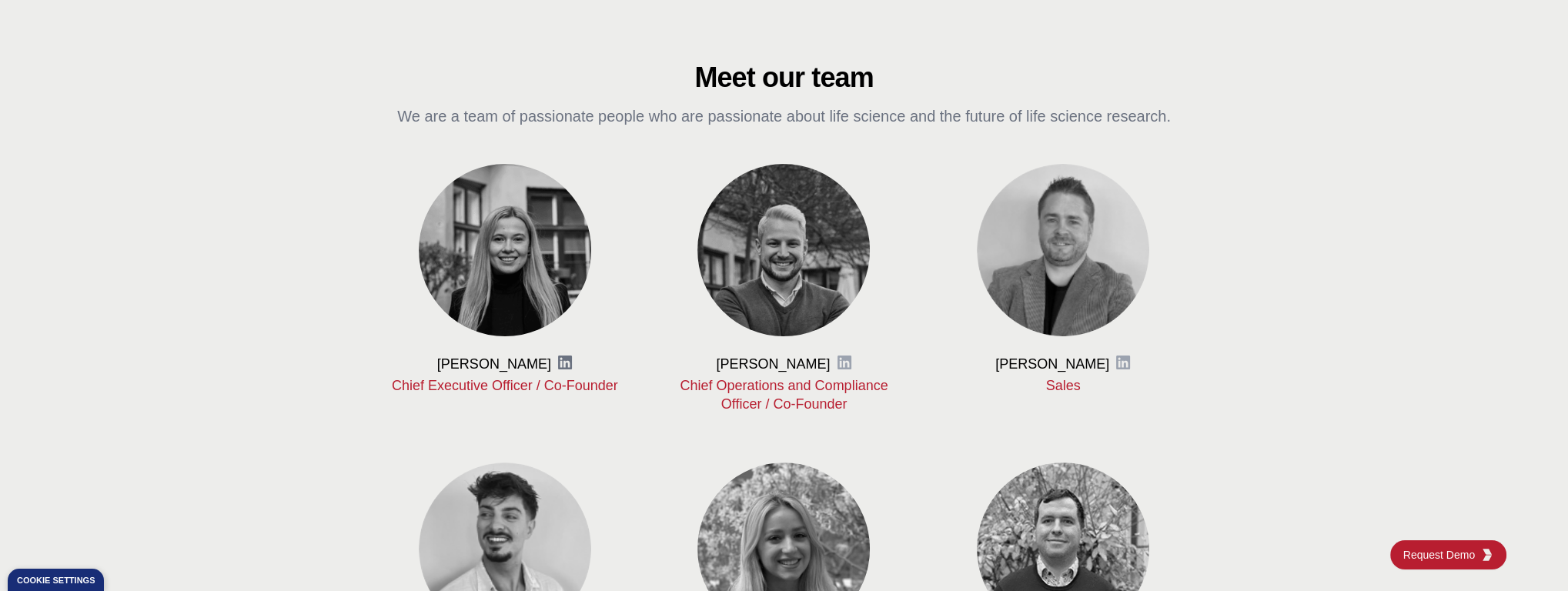
click at [560, 364] on icon at bounding box center [564, 362] width 16 height 16
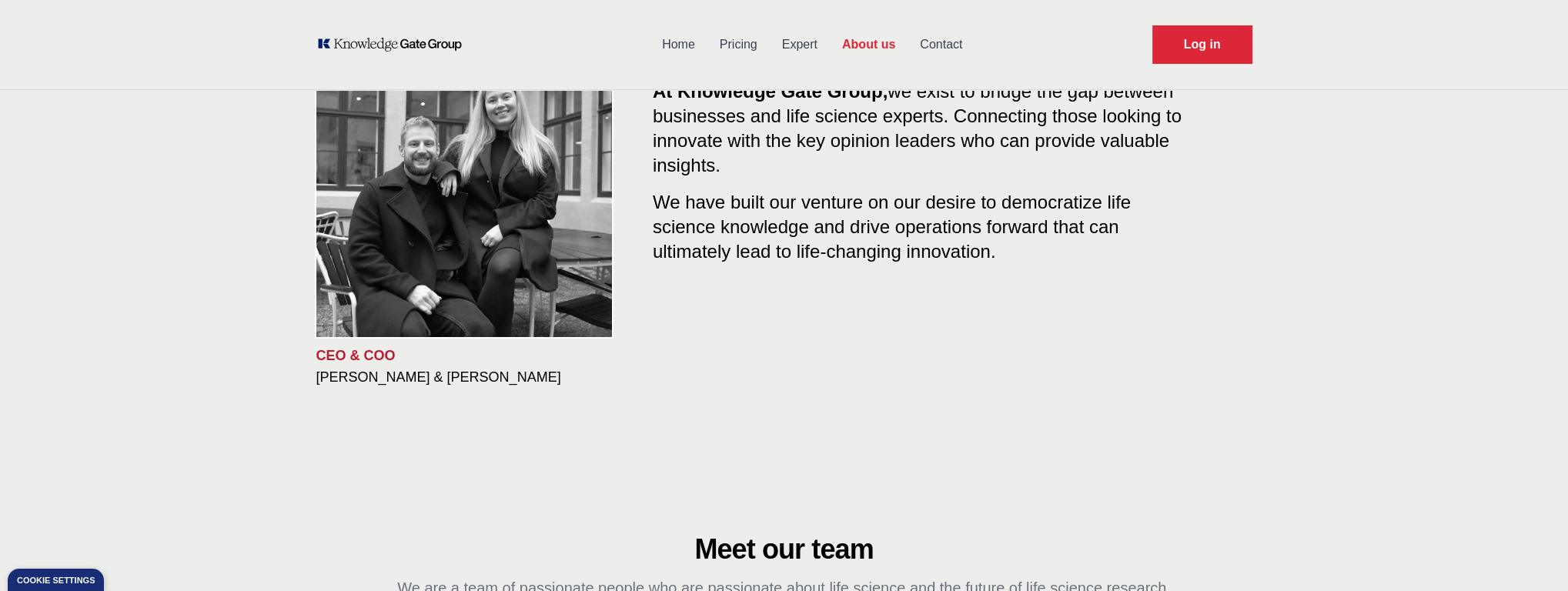
scroll to position [0, 0]
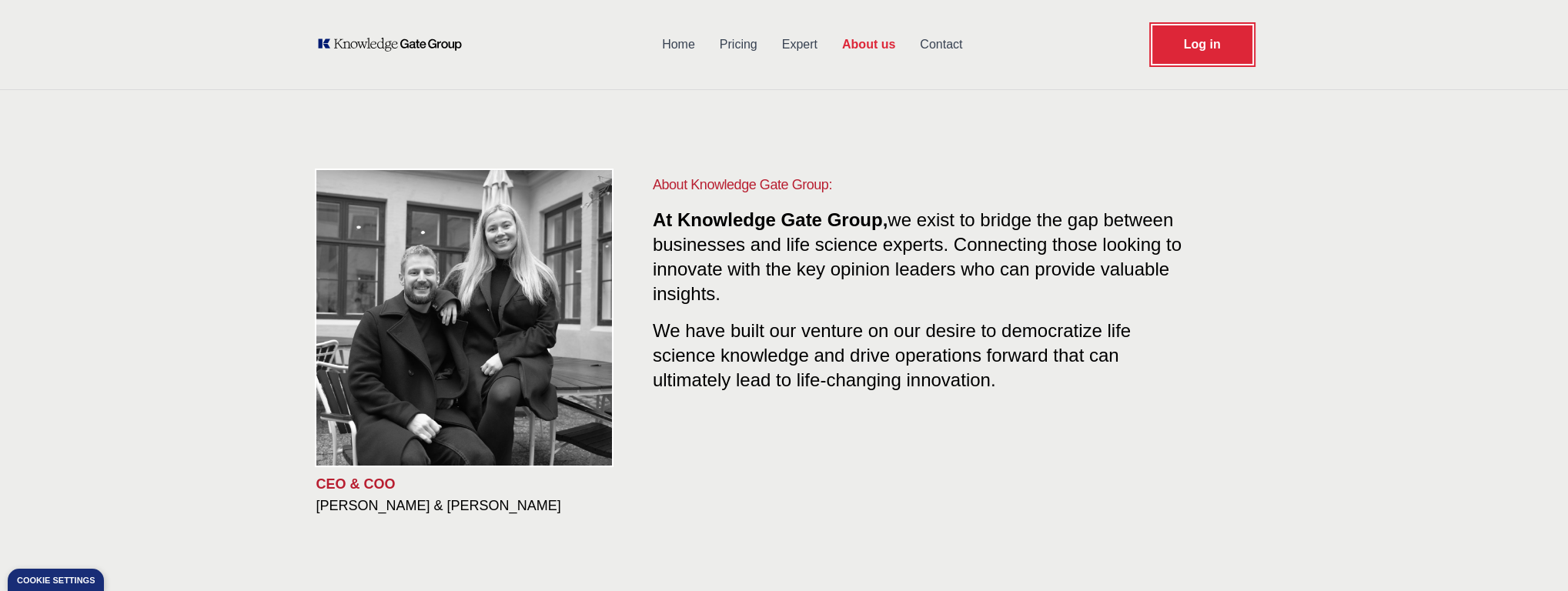
click at [1206, 52] on link "Log in" at bounding box center [1202, 45] width 100 height 38
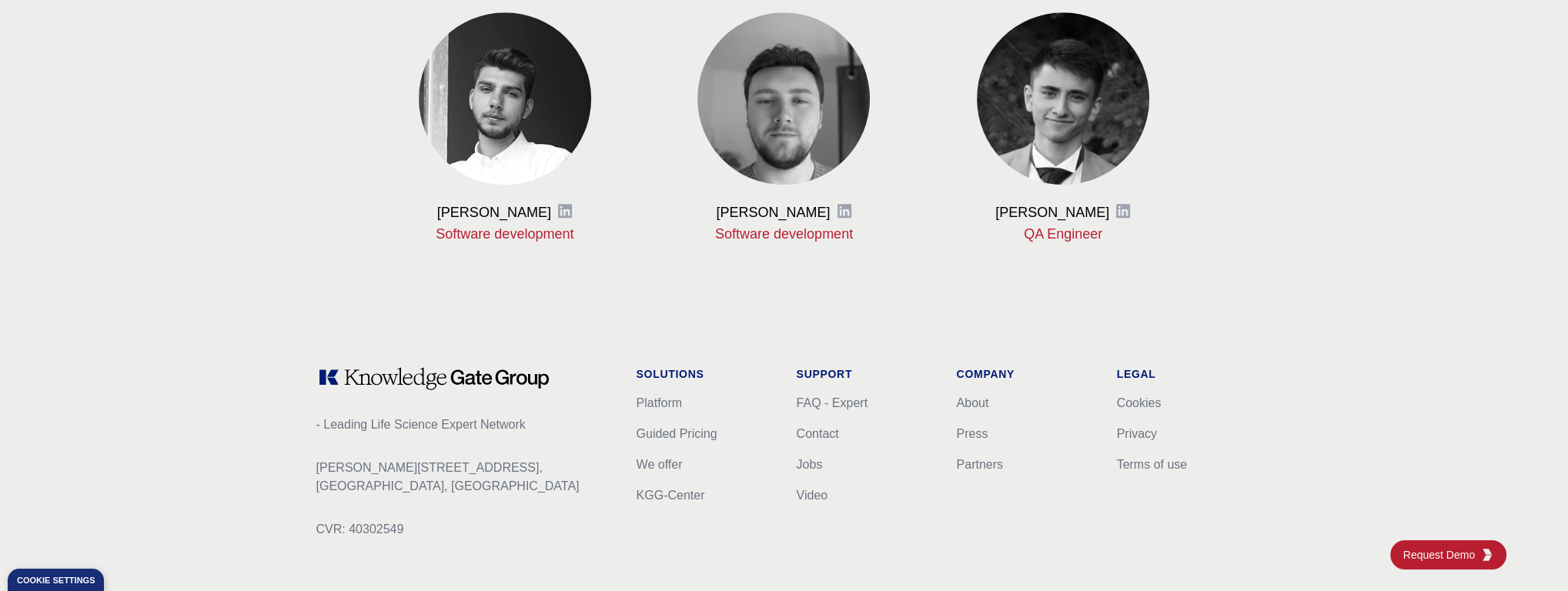
scroll to position [1907, 0]
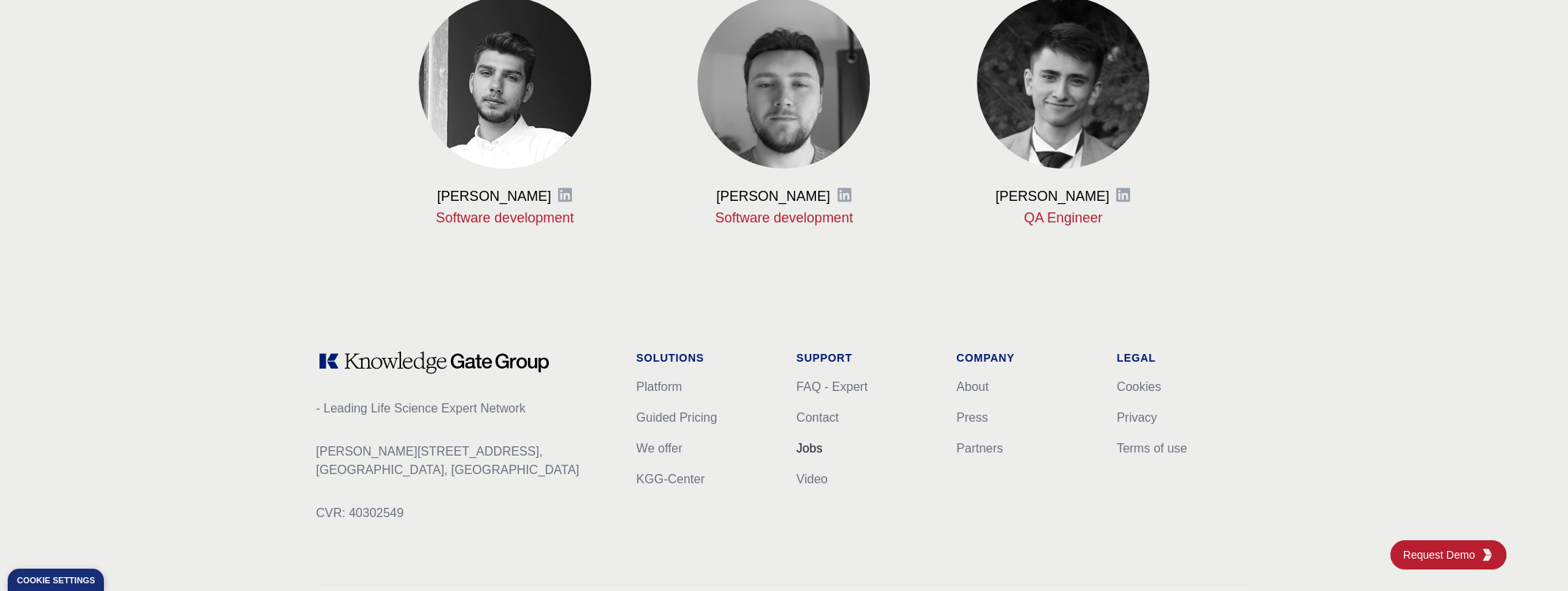
click at [805, 450] on link "Jobs" at bounding box center [810, 448] width 27 height 13
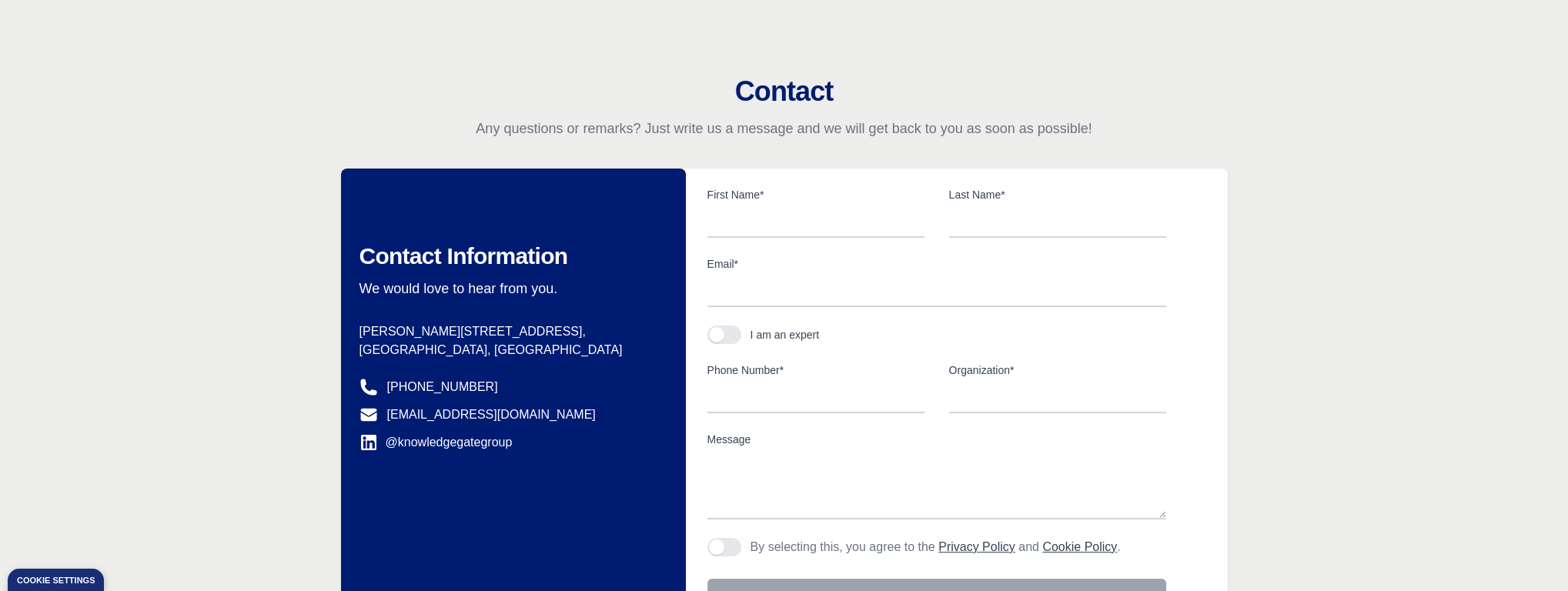
scroll to position [34, 0]
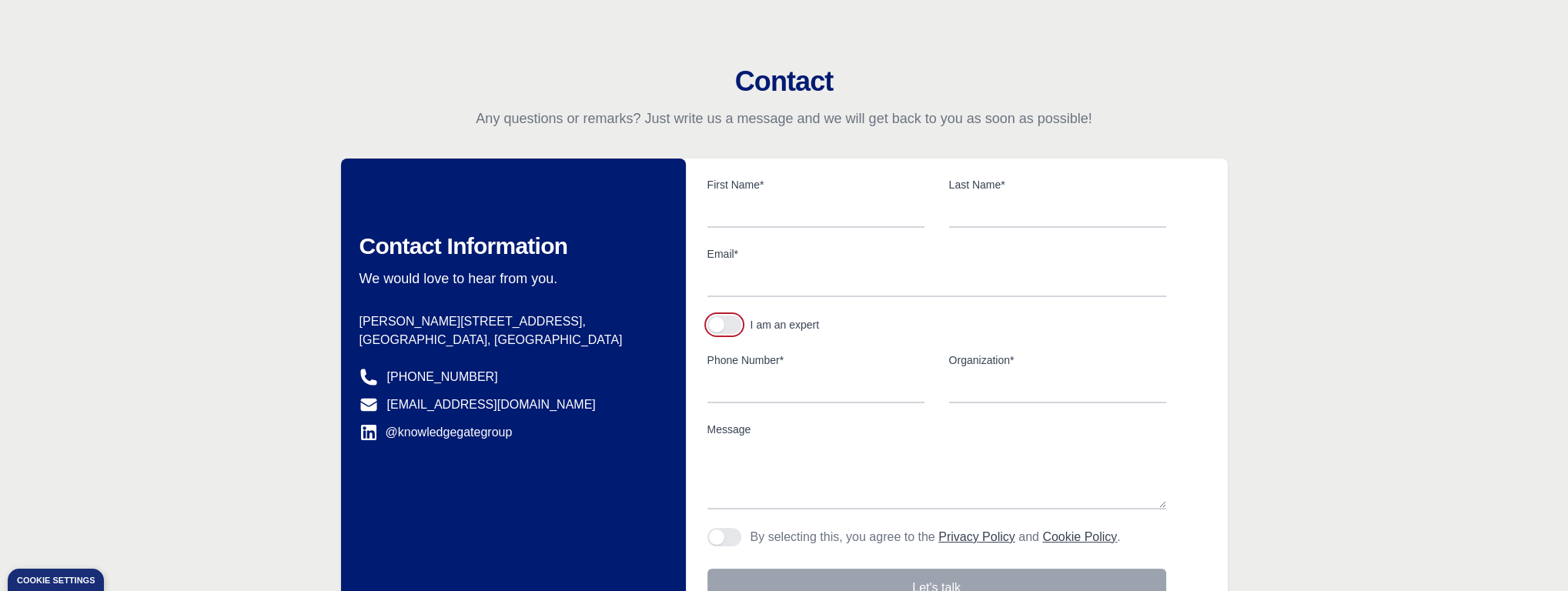
click at [729, 323] on button "button" at bounding box center [724, 325] width 34 height 18
click at [708, 323] on button "button" at bounding box center [724, 325] width 34 height 18
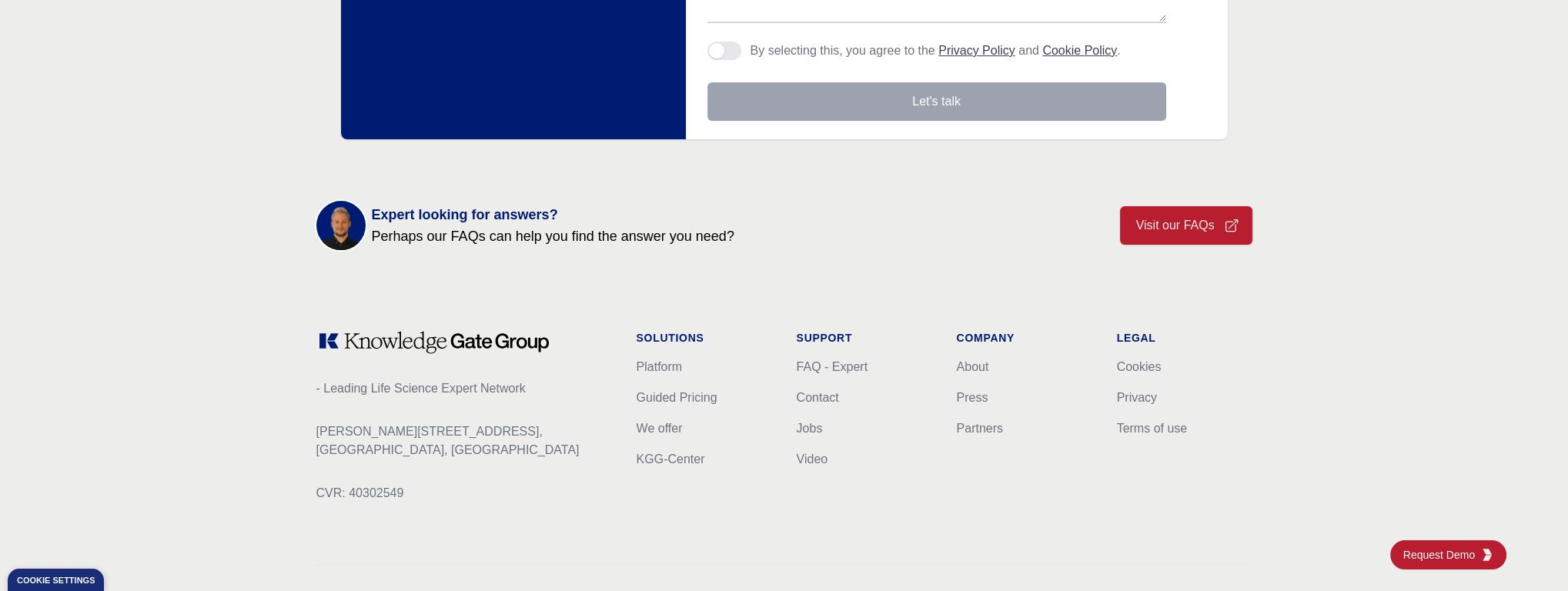
scroll to position [551, 0]
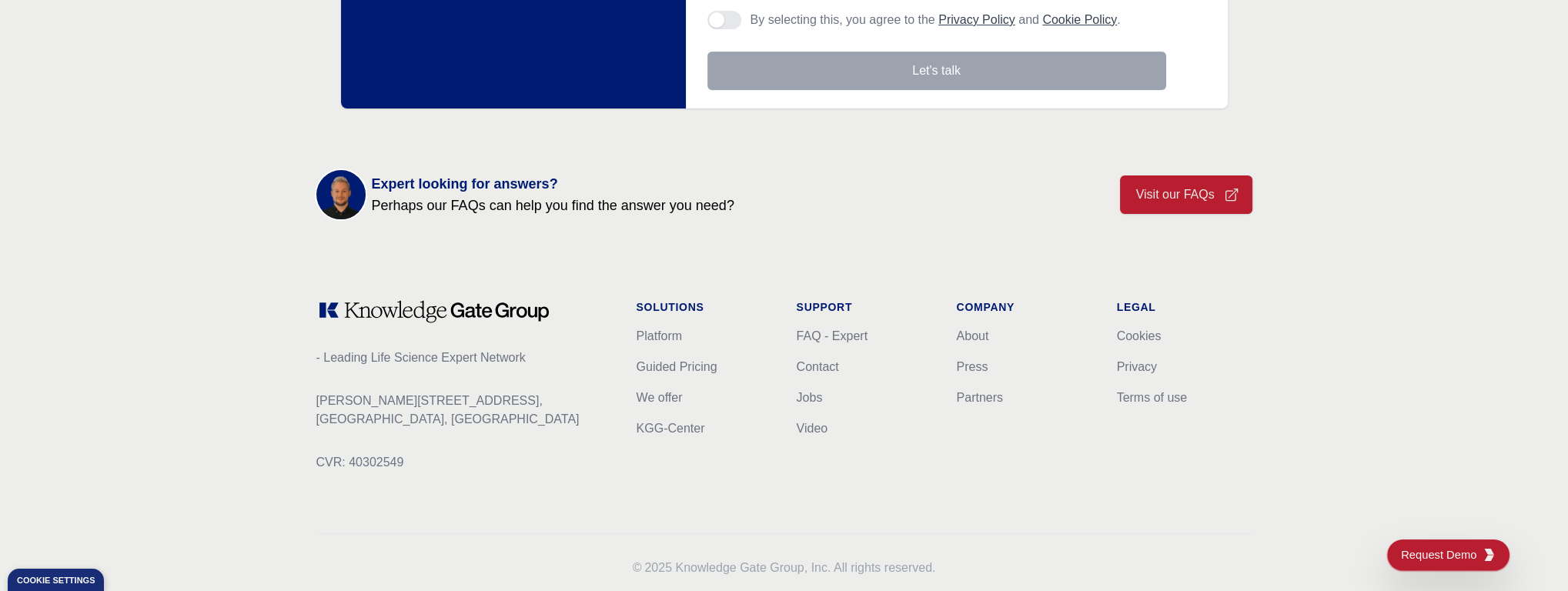
click at [1442, 562] on span "Request Demo" at bounding box center [1442, 554] width 81 height 16
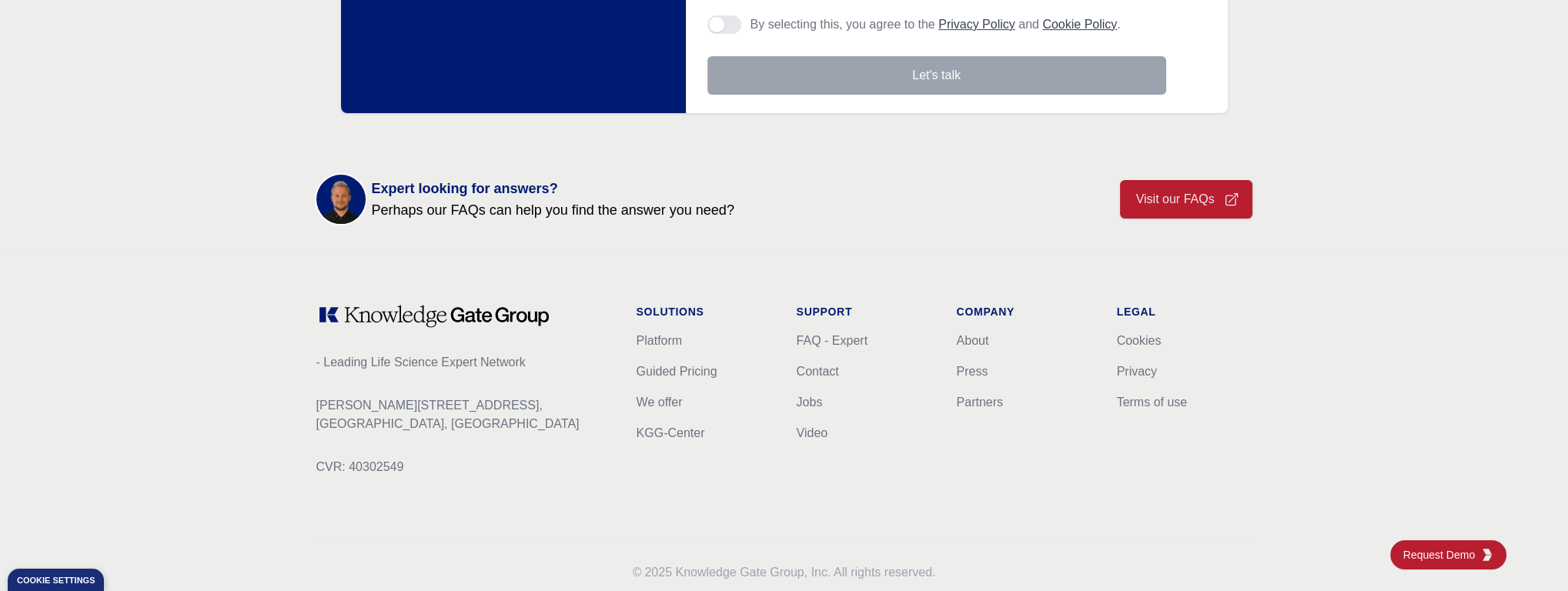
scroll to position [554, 0]
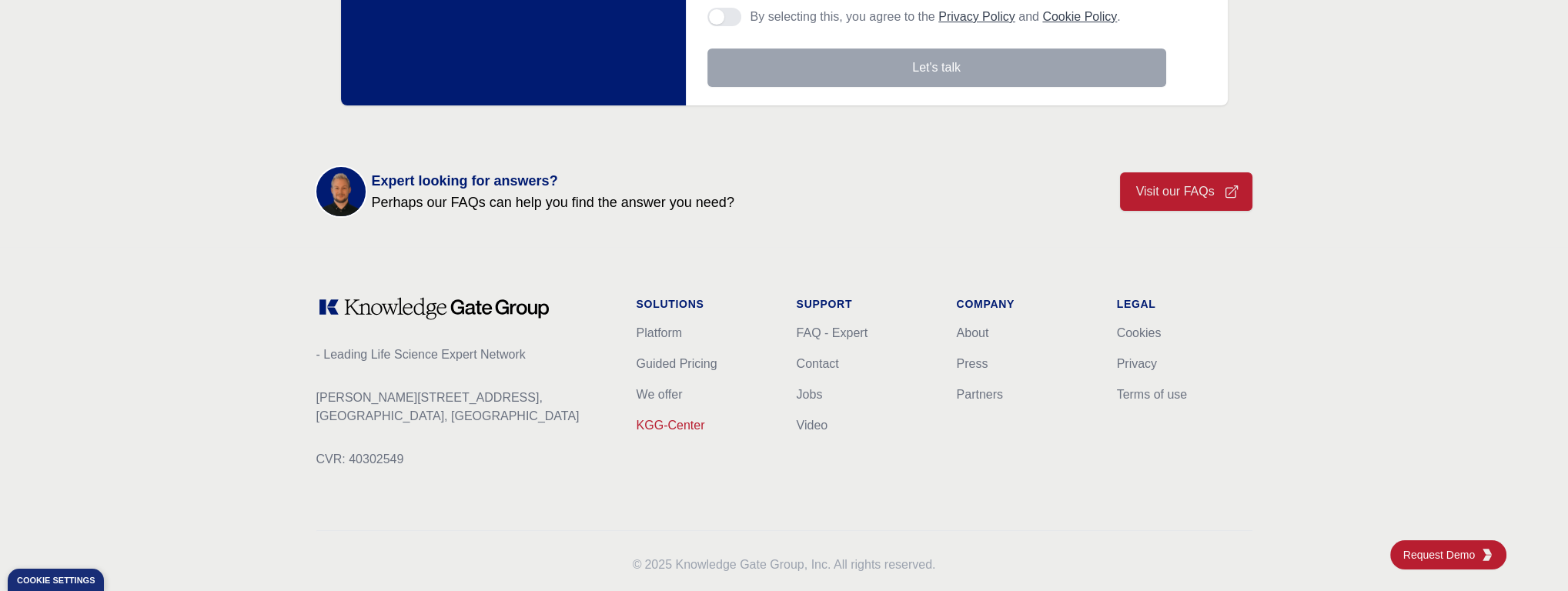
click at [652, 421] on link "KGG-Center" at bounding box center [671, 425] width 69 height 13
